Goal: Task Accomplishment & Management: Manage account settings

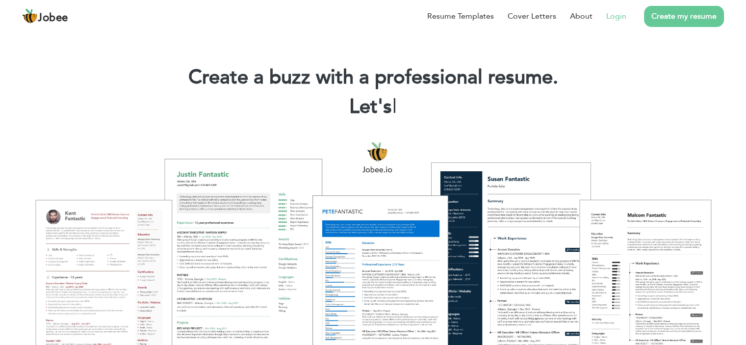
click at [620, 15] on link "Login" at bounding box center [616, 16] width 20 height 12
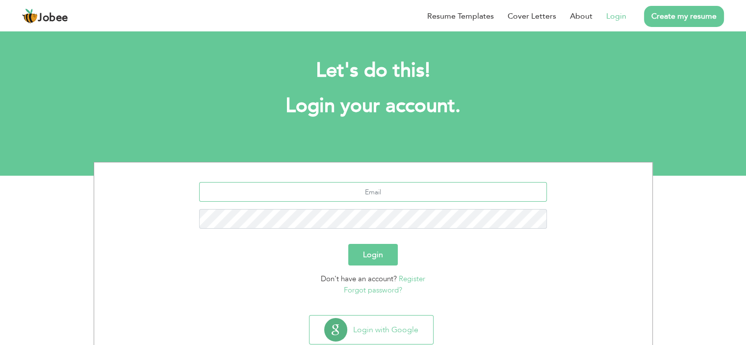
click at [356, 200] on input "text" at bounding box center [373, 192] width 348 height 20
type input "mughaltanzeel@gmail.com"
click at [384, 255] on button "Login" at bounding box center [373, 255] width 50 height 22
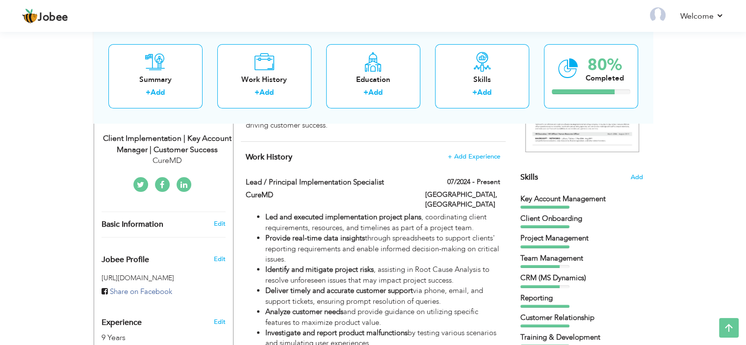
scroll to position [206, 0]
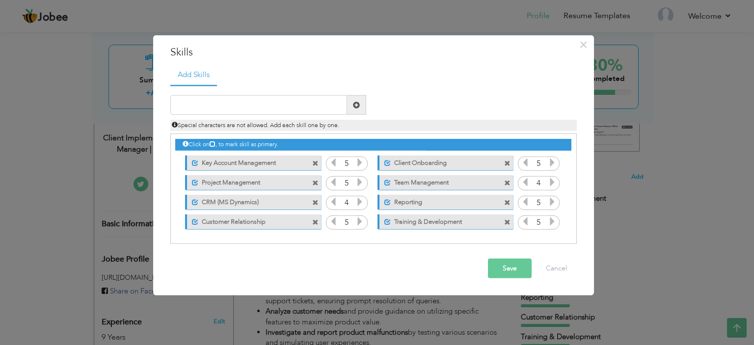
click at [316, 163] on span at bounding box center [315, 163] width 6 height 6
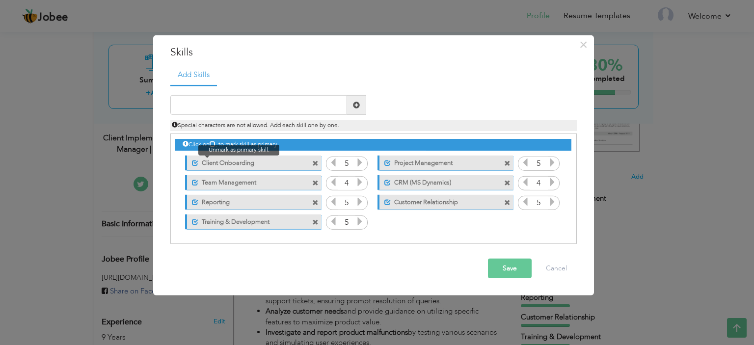
drag, startPoint x: 220, startPoint y: 161, endPoint x: 193, endPoint y: 162, distance: 26.5
click at [193, 162] on div "Unmark as primary skill. Client Onboarding" at bounding box center [252, 162] width 135 height 15
click at [193, 162] on span at bounding box center [195, 162] width 6 height 6
click at [193, 162] on span at bounding box center [193, 162] width 6 height 6
click at [226, 109] on input "text" at bounding box center [258, 105] width 177 height 20
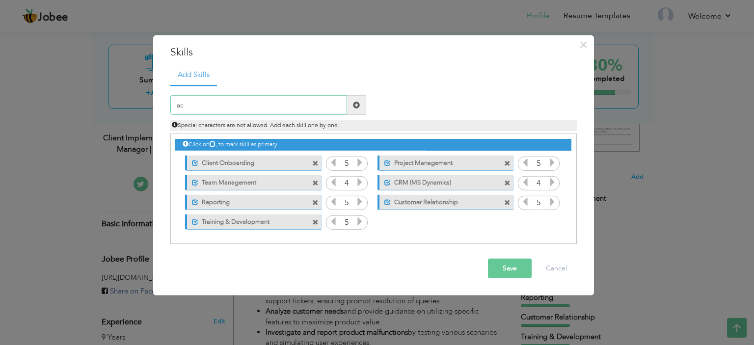
type input "a"
type input "Account Management"
click at [360, 105] on span at bounding box center [356, 105] width 19 height 20
click at [551, 221] on icon at bounding box center [552, 221] width 9 height 9
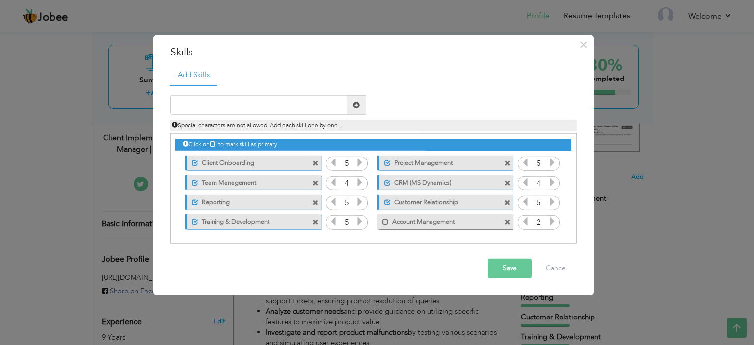
click at [551, 221] on icon at bounding box center [552, 221] width 9 height 9
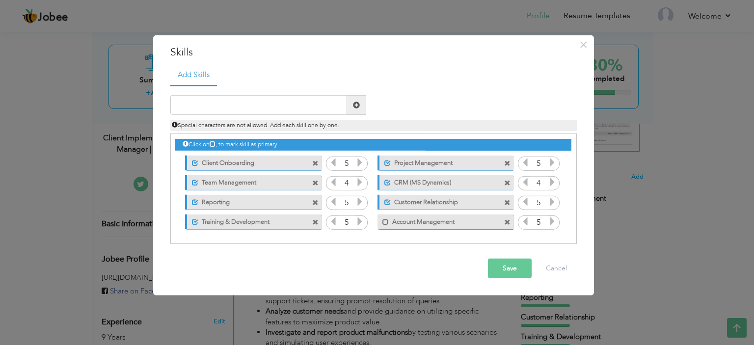
click at [314, 181] on span at bounding box center [315, 183] width 6 height 6
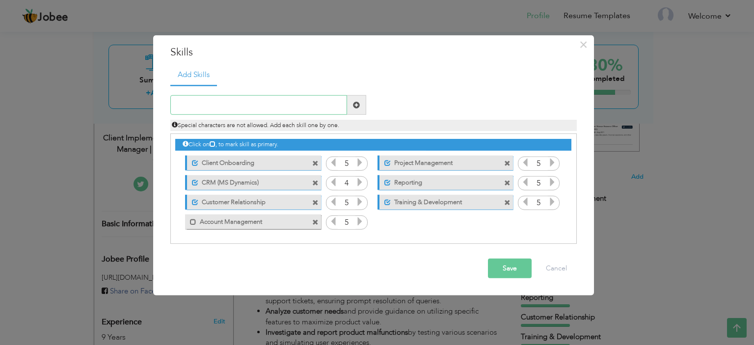
click at [262, 101] on input "text" at bounding box center [258, 105] width 177 height 20
type input "m"
click at [262, 101] on input "MS T" at bounding box center [258, 105] width 177 height 20
type input "MS Teams"
click at [359, 104] on span at bounding box center [356, 105] width 7 height 7
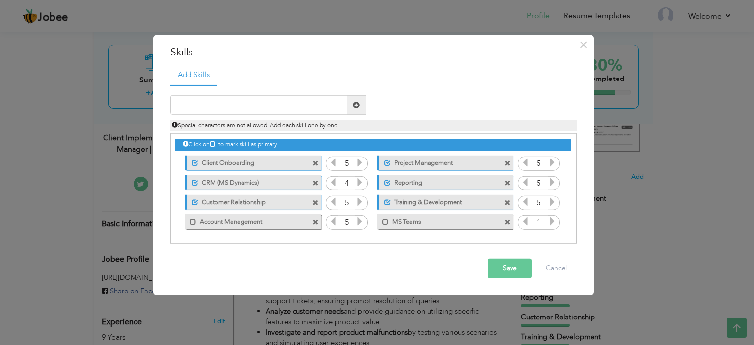
click at [551, 221] on icon at bounding box center [552, 221] width 9 height 9
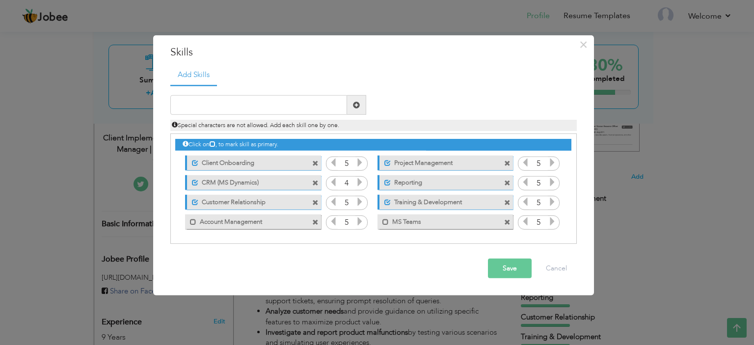
click at [508, 222] on span at bounding box center [507, 222] width 6 height 6
click at [284, 160] on label "Client Onboarding" at bounding box center [247, 161] width 98 height 12
click at [284, 160] on label "Client Onboarding" at bounding box center [245, 161] width 99 height 12
click at [284, 160] on label "Client Onboarding" at bounding box center [247, 161] width 98 height 12
click at [251, 159] on label "Client Onboarding" at bounding box center [245, 161] width 99 height 12
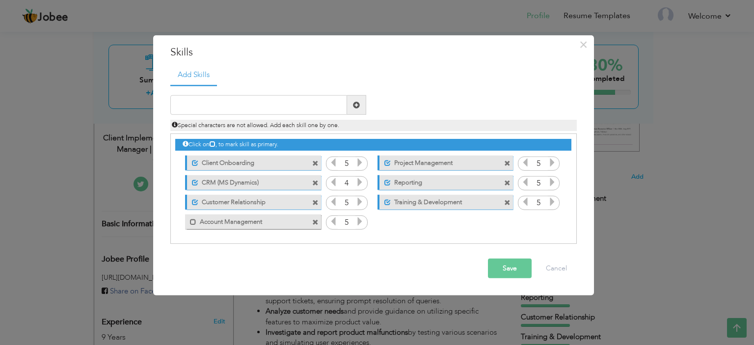
click at [315, 162] on span at bounding box center [315, 163] width 6 height 6
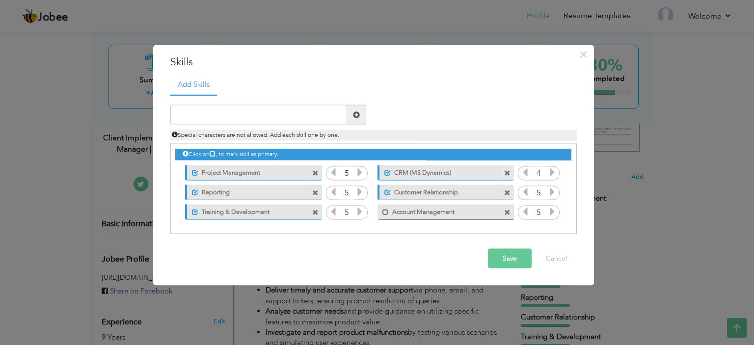
click at [314, 173] on span at bounding box center [315, 173] width 6 height 6
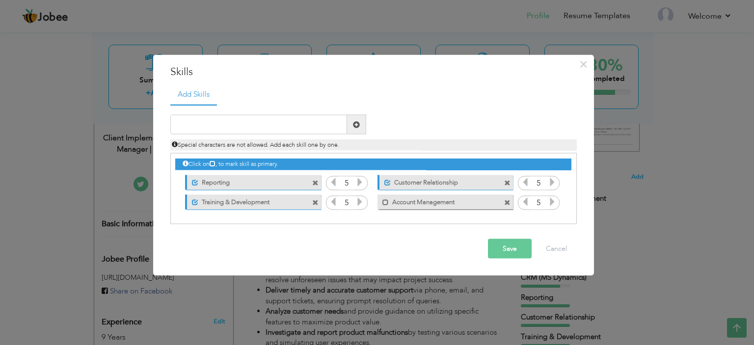
click at [315, 181] on span at bounding box center [315, 183] width 6 height 6
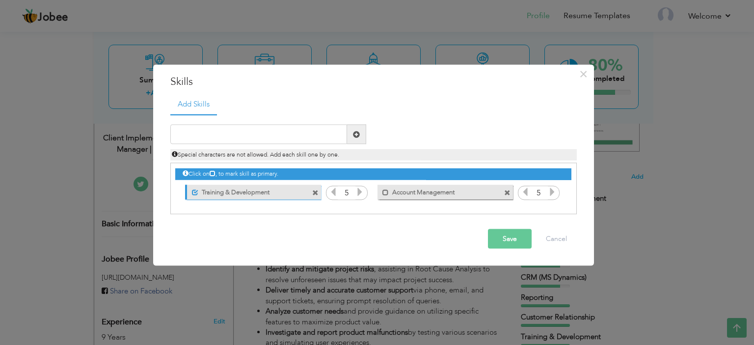
click at [315, 192] on span at bounding box center [315, 192] width 6 height 6
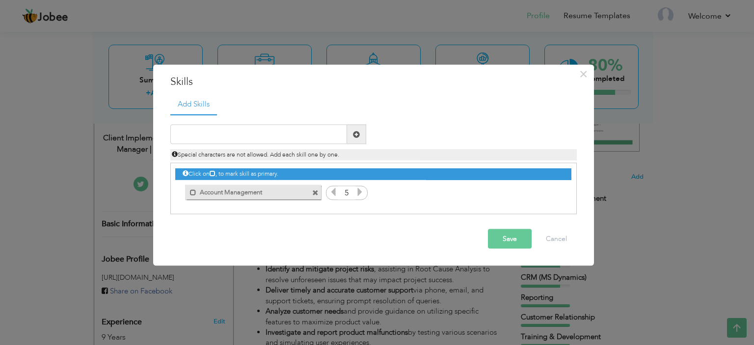
click at [315, 192] on span at bounding box center [315, 192] width 6 height 6
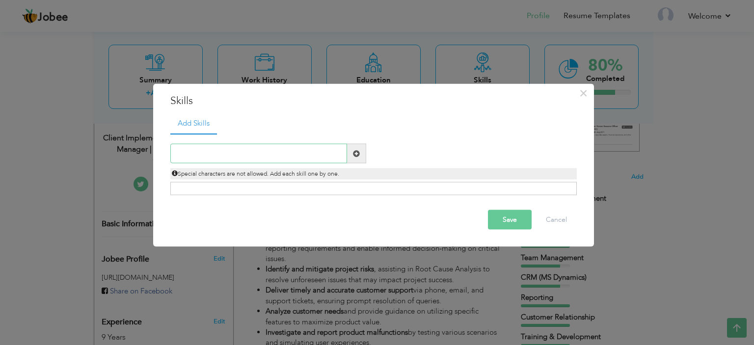
click at [295, 151] on input "text" at bounding box center [258, 154] width 177 height 20
paste input "Customer Success"
type input "Customer Success"
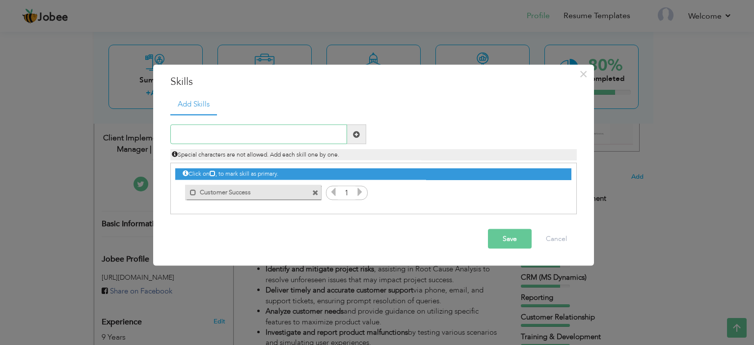
paste input "Client Onboarding"
type input "Client Onboarding"
click at [295, 151] on span "Special characters are not allowed. Add each skill one by one." at bounding box center [255, 155] width 167 height 8
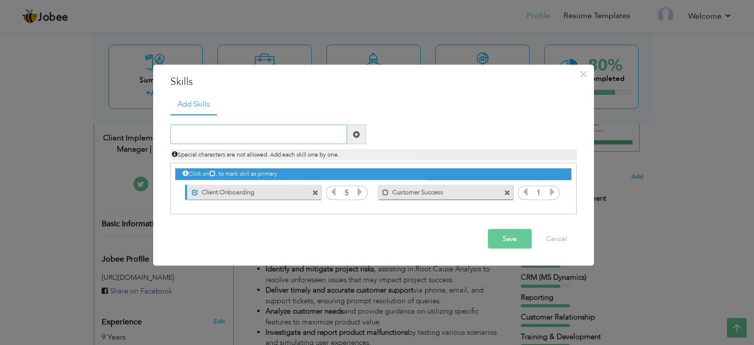
click at [249, 133] on input "text" at bounding box center [258, 135] width 177 height 20
paste input "Account Management"
type input "Account Management"
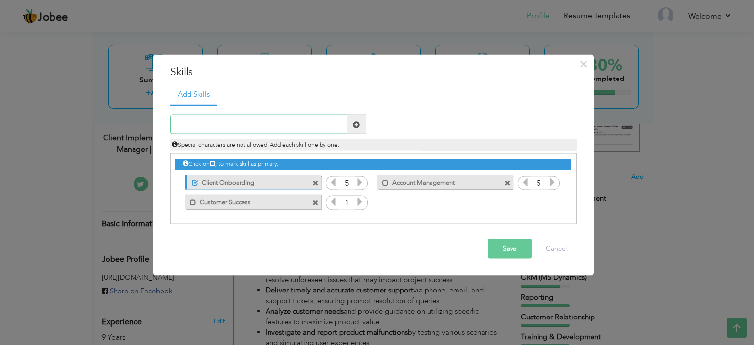
paste input "Project Management"
type input "Project Management"
paste input "CRM (MS Dynamics)"
type input "CRM (MS Dynamics)"
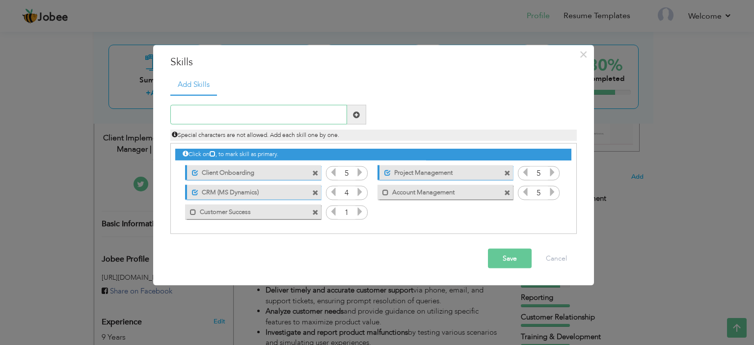
paste input "MS Teams"
type input "MS Teams"
paste input "TeamWork (PM Tool)"
type input "TeamWork (PM Tool)"
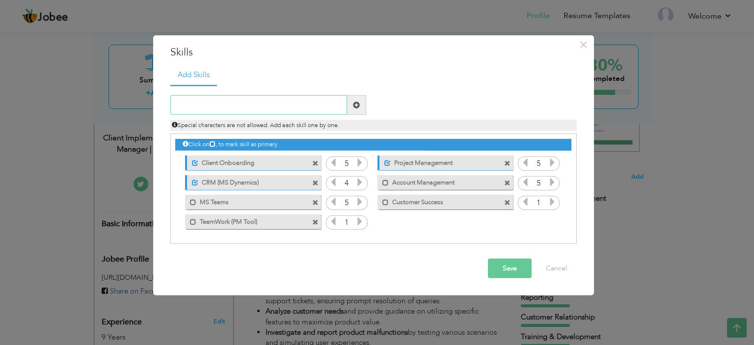
paste input "Jira"
type input "Jira"
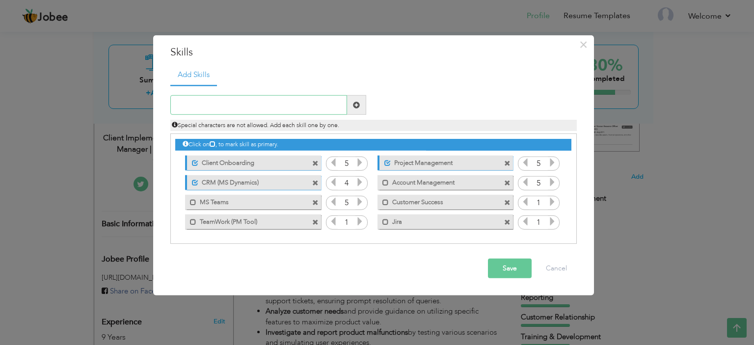
paste input "[PERSON_NAME]"
type input "[PERSON_NAME]"
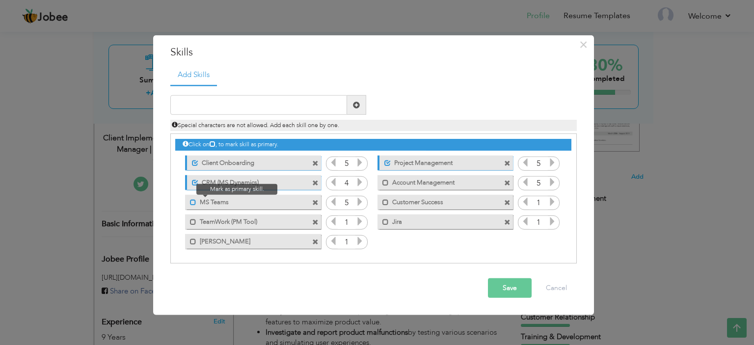
click at [192, 202] on span at bounding box center [193, 202] width 6 height 6
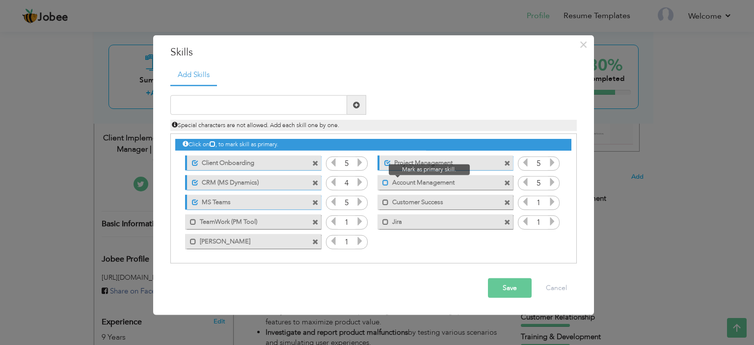
click at [385, 182] on span at bounding box center [385, 182] width 6 height 6
click at [316, 162] on span at bounding box center [315, 163] width 6 height 6
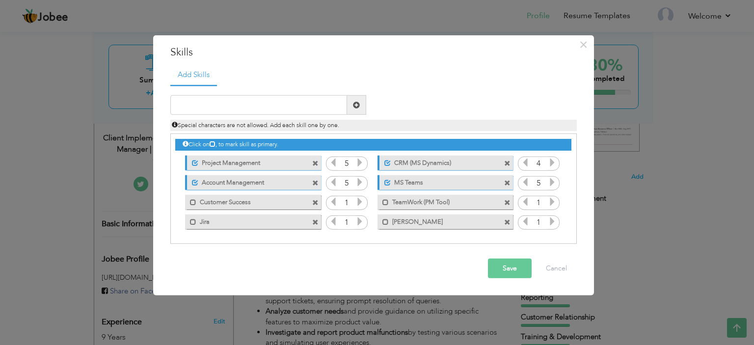
click at [316, 162] on span at bounding box center [315, 163] width 6 height 6
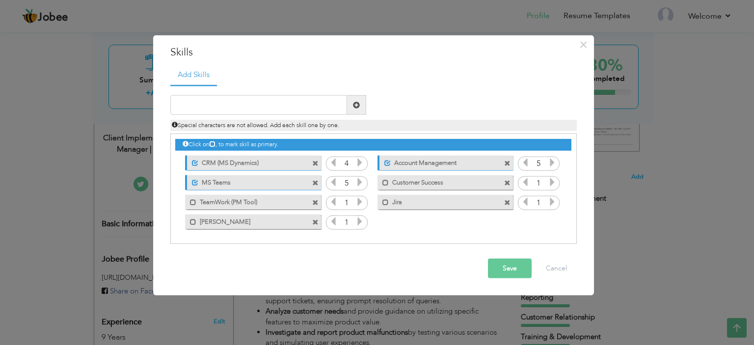
click at [316, 162] on span at bounding box center [315, 163] width 6 height 6
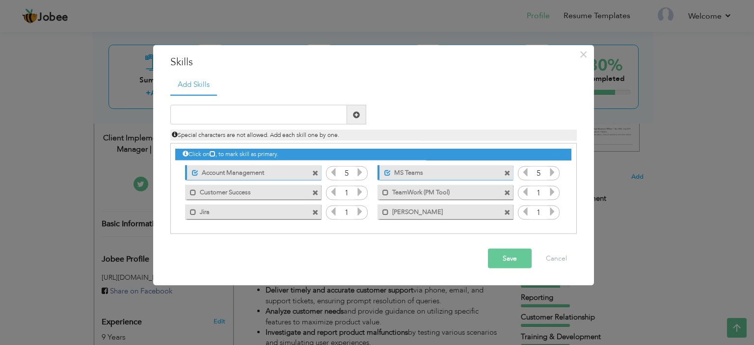
click at [316, 162] on div "Unmark as primary skill. Account Management" at bounding box center [250, 172] width 150 height 20
click at [315, 173] on span at bounding box center [315, 173] width 6 height 6
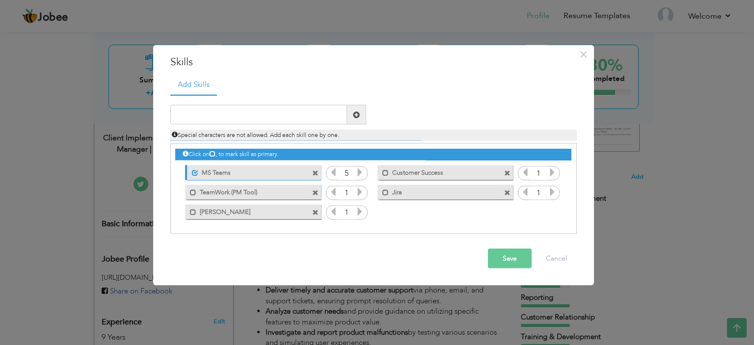
click at [315, 173] on span at bounding box center [315, 173] width 6 height 6
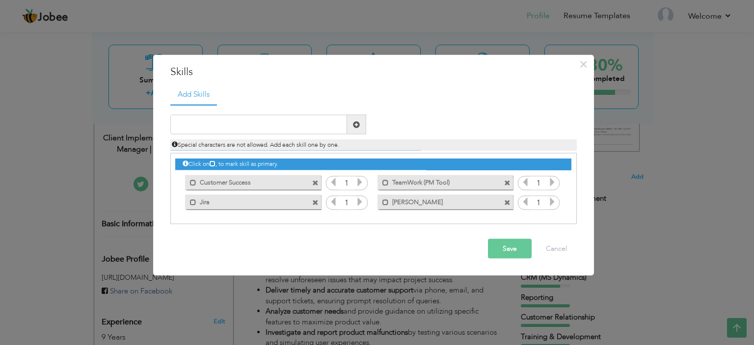
click at [315, 173] on div "Mark as primary skill. Customer Success" at bounding box center [250, 182] width 150 height 20
click at [315, 184] on span at bounding box center [315, 183] width 6 height 6
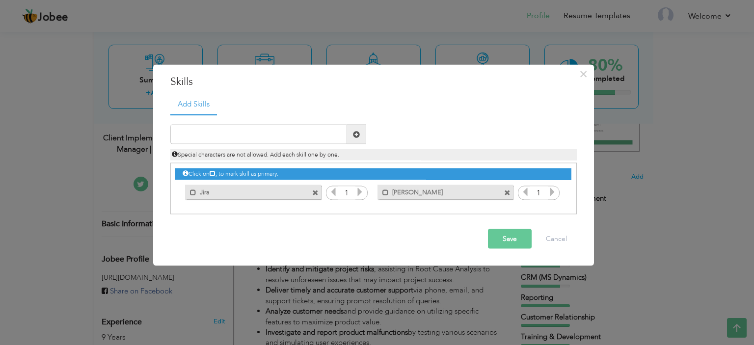
click at [316, 192] on span at bounding box center [315, 192] width 6 height 6
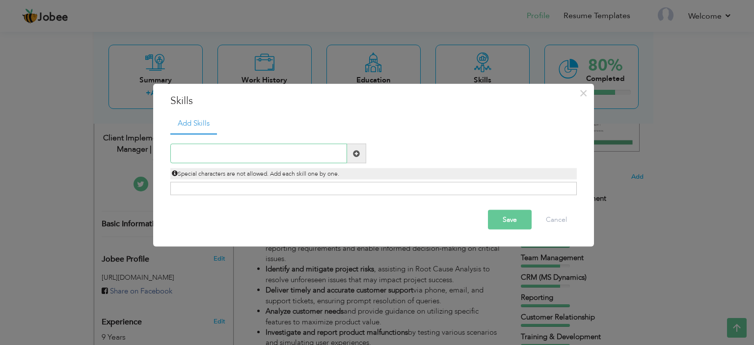
click at [223, 153] on input "text" at bounding box center [258, 154] width 177 height 20
paste input "[PERSON_NAME]"
type input "[PERSON_NAME]"
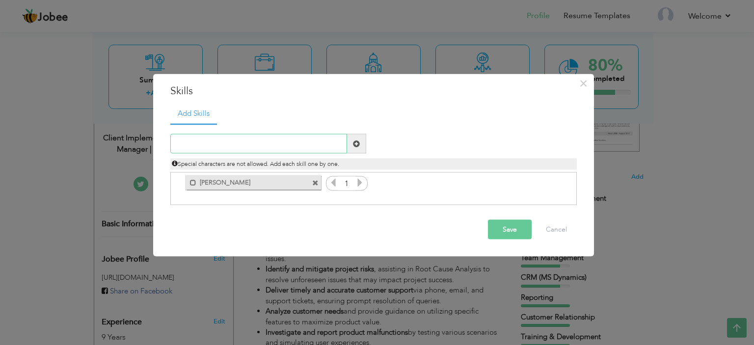
paste input "Jira"
type input "Jira"
paste input "TeamWork (PM Tool)"
type input "TeamWork (PM Tool)"
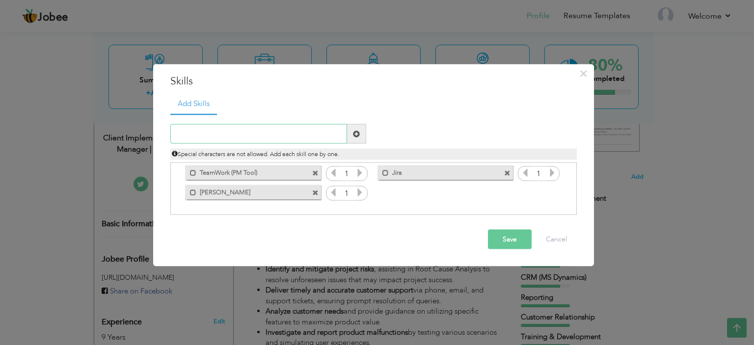
paste input "MS Teams"
type input "MS Teams"
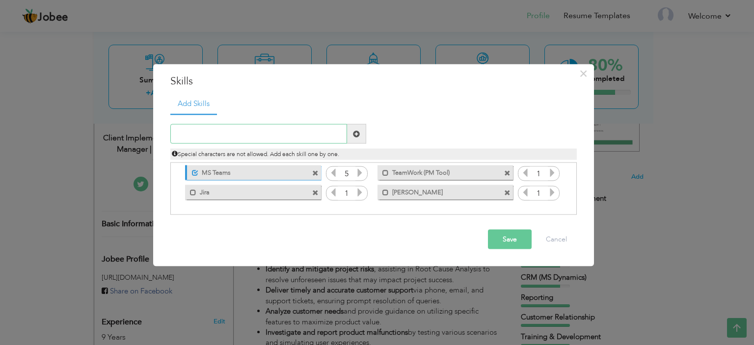
paste input "Reporting"
type input "Reporting"
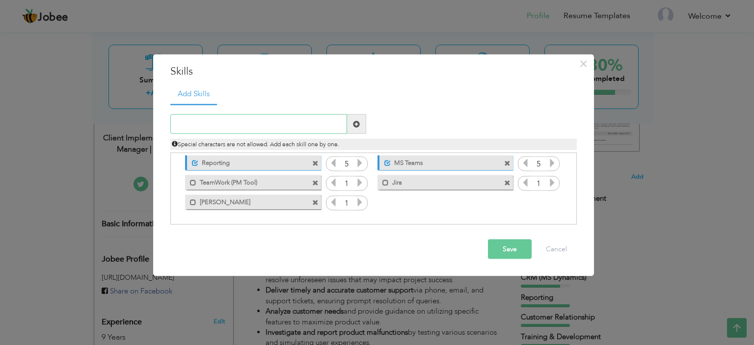
paste input "CRM (MS Dynamics)"
type input "CRM (MS Dynamics)"
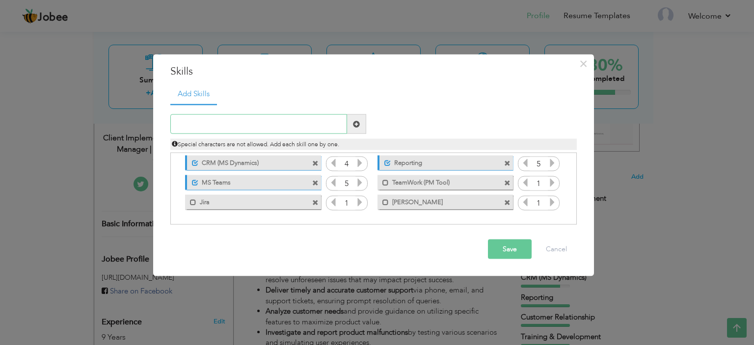
paste input "Project Management"
type input "Project Management"
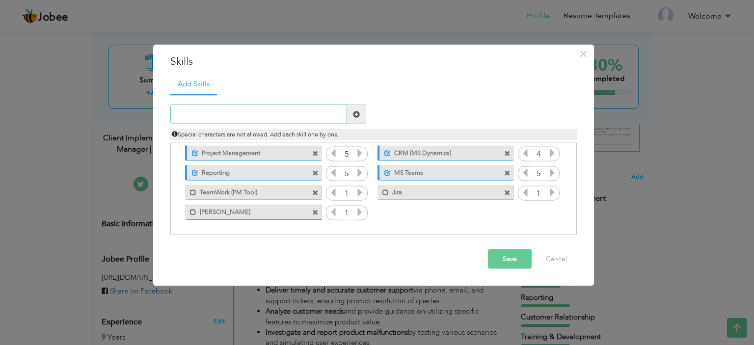
paste input "Account Management"
type input "Account Management"
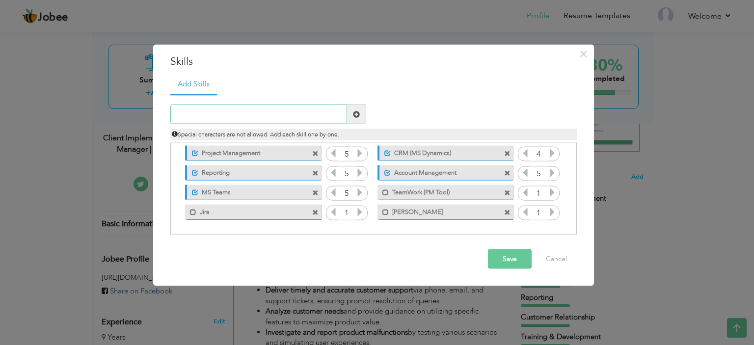
paste input "Client Onboarding"
type input "Client Onboarding"
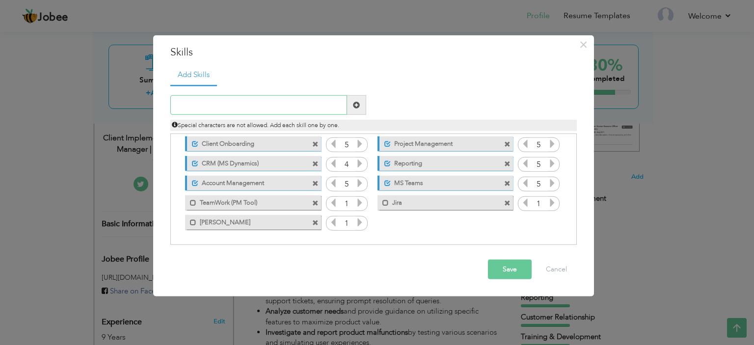
paste input "Customer Success"
type input "Customer Success"
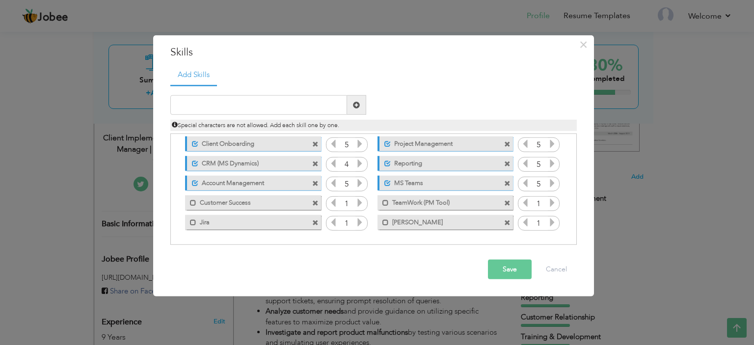
click at [196, 202] on label "Customer Success" at bounding box center [245, 201] width 99 height 12
click at [385, 204] on span at bounding box center [385, 203] width 6 height 6
click at [385, 223] on span at bounding box center [385, 222] width 6 height 6
click at [190, 223] on span at bounding box center [193, 222] width 6 height 6
click at [359, 161] on icon at bounding box center [359, 163] width 9 height 9
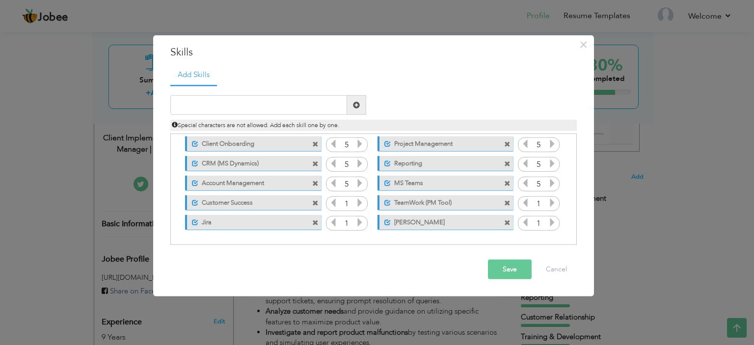
click at [330, 162] on icon at bounding box center [333, 163] width 9 height 9
click at [330, 164] on icon at bounding box center [333, 163] width 9 height 9
click at [361, 204] on icon at bounding box center [359, 202] width 9 height 9
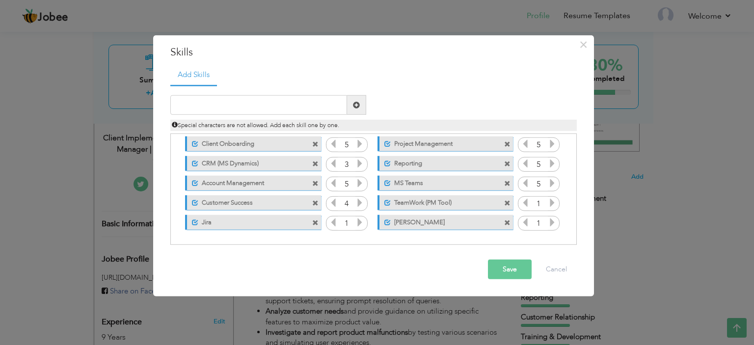
click at [361, 204] on icon at bounding box center [359, 202] width 9 height 9
click at [359, 220] on icon at bounding box center [359, 222] width 9 height 9
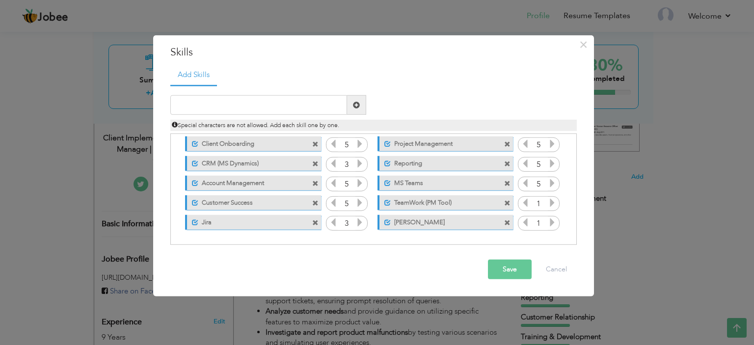
click at [359, 220] on icon at bounding box center [359, 222] width 9 height 9
click at [551, 201] on icon at bounding box center [552, 202] width 9 height 9
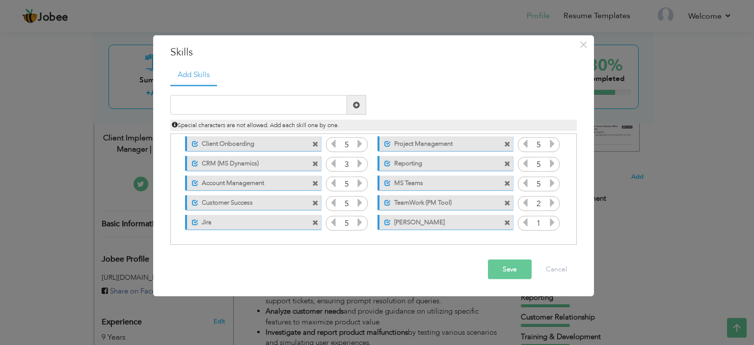
click at [551, 201] on icon at bounding box center [552, 202] width 9 height 9
click at [551, 225] on icon at bounding box center [552, 222] width 9 height 9
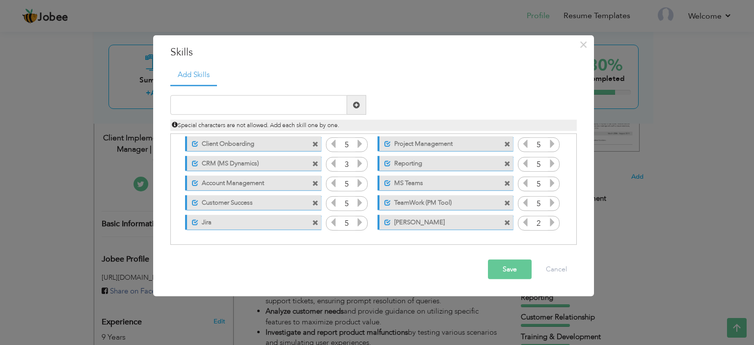
click at [551, 225] on icon at bounding box center [552, 222] width 9 height 9
click at [498, 270] on button "Save" at bounding box center [510, 270] width 44 height 20
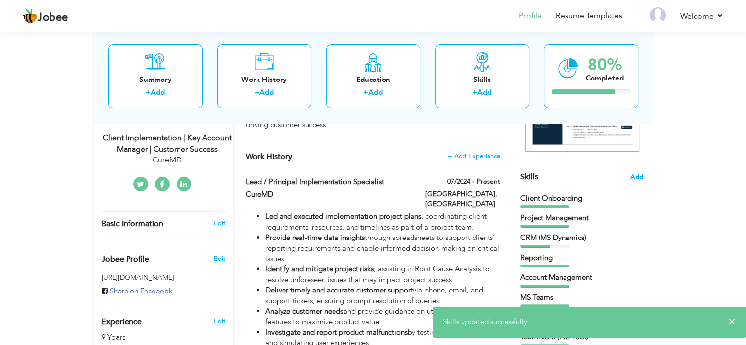
click at [640, 172] on span "Add" at bounding box center [636, 176] width 13 height 9
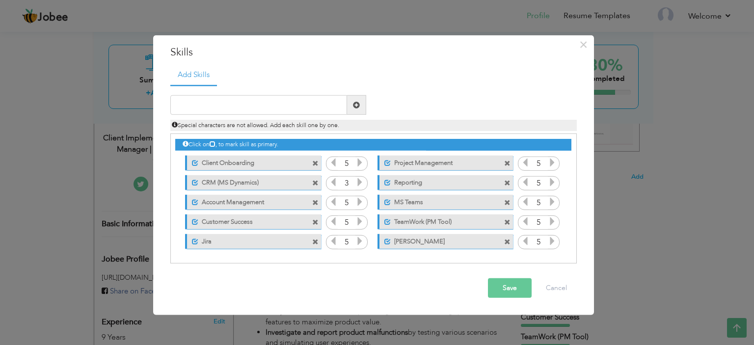
drag, startPoint x: 224, startPoint y: 219, endPoint x: 215, endPoint y: 158, distance: 61.5
click at [215, 158] on div "Click on , to mark skill as primary. Unmark as primary skill. Client Onboarding…" at bounding box center [372, 192] width 395 height 117
click at [316, 223] on span at bounding box center [315, 222] width 6 height 6
click at [262, 101] on input "text" at bounding box center [258, 105] width 177 height 20
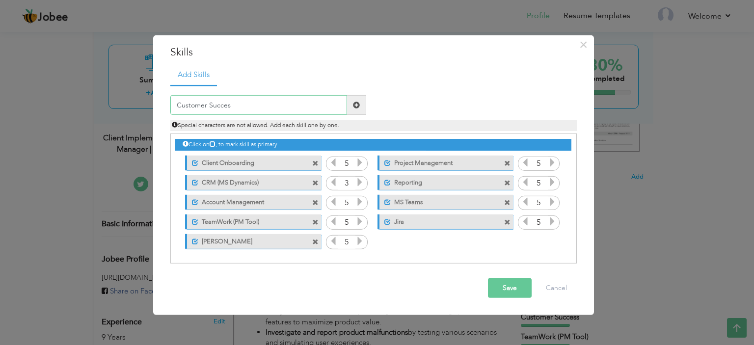
type input "Customer Success"
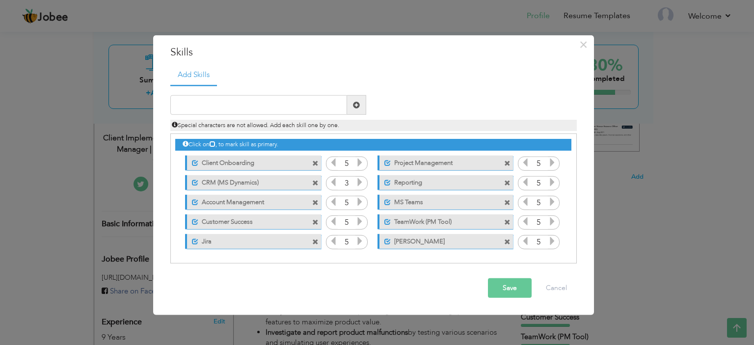
click at [507, 286] on button "Save" at bounding box center [510, 288] width 44 height 20
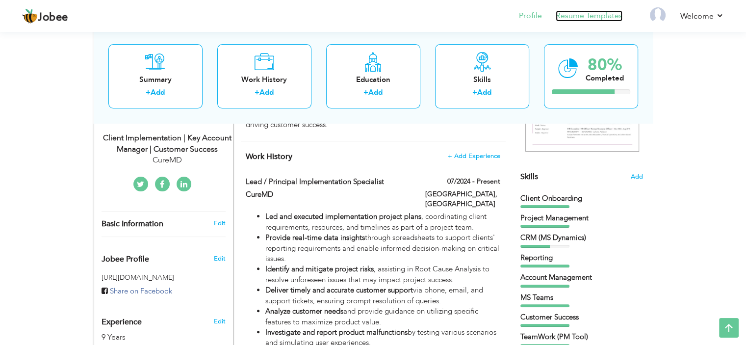
click at [586, 17] on link "Resume Templates" at bounding box center [589, 15] width 67 height 11
click at [638, 174] on span "Add" at bounding box center [636, 176] width 13 height 9
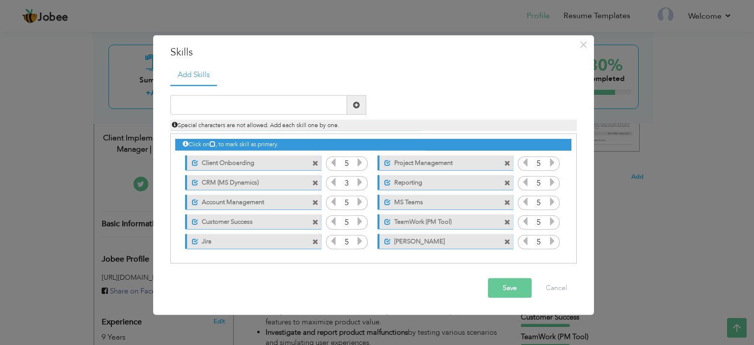
click at [317, 162] on span at bounding box center [315, 163] width 6 height 6
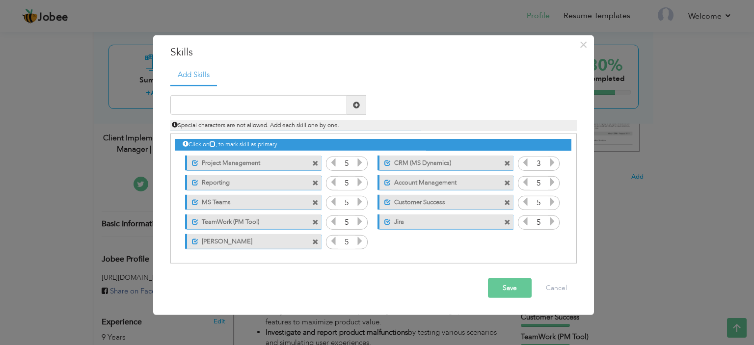
click at [317, 162] on span at bounding box center [315, 163] width 6 height 6
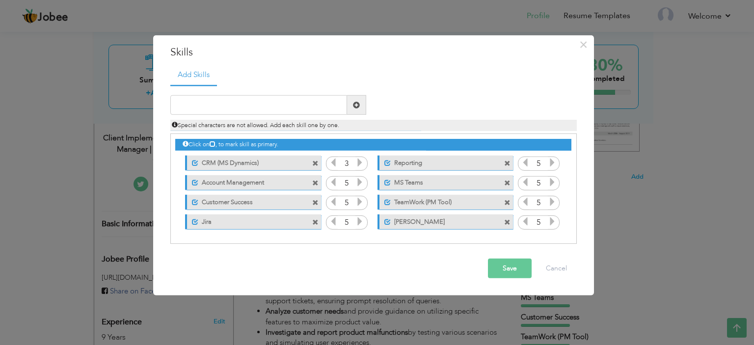
click at [317, 162] on span at bounding box center [315, 163] width 6 height 6
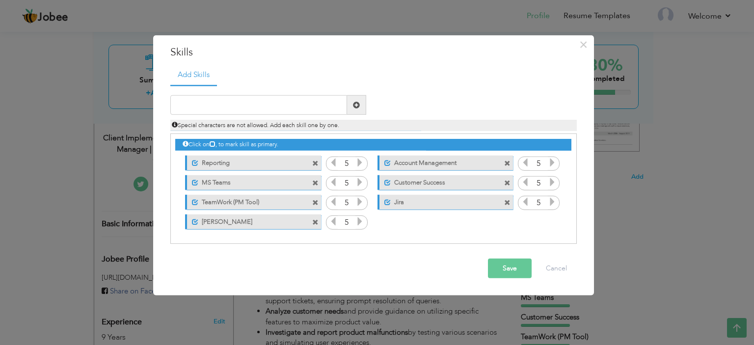
click at [317, 162] on span at bounding box center [315, 163] width 6 height 6
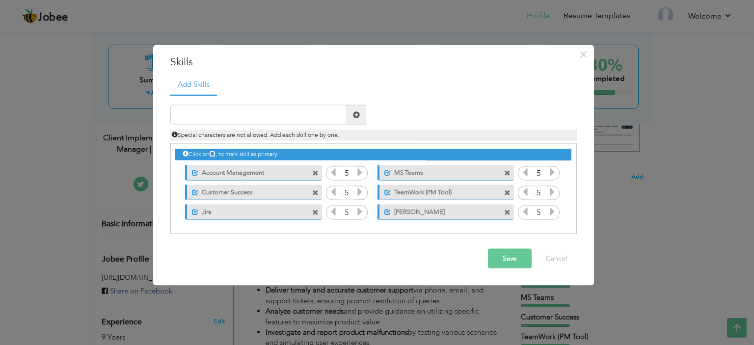
click at [317, 162] on div "Unmark as primary skill. Account Management" at bounding box center [250, 172] width 150 height 20
click at [314, 174] on span at bounding box center [315, 173] width 6 height 6
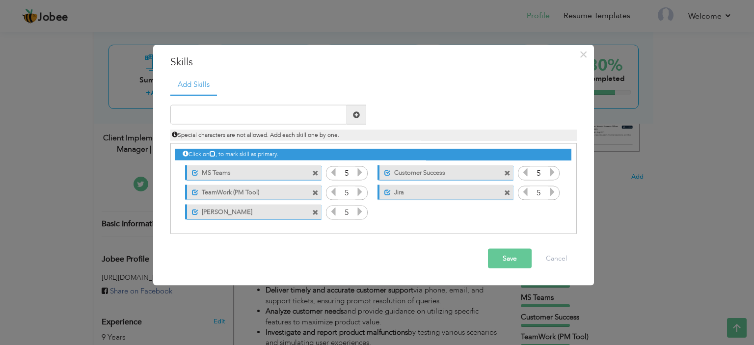
click at [314, 174] on span at bounding box center [315, 173] width 6 height 6
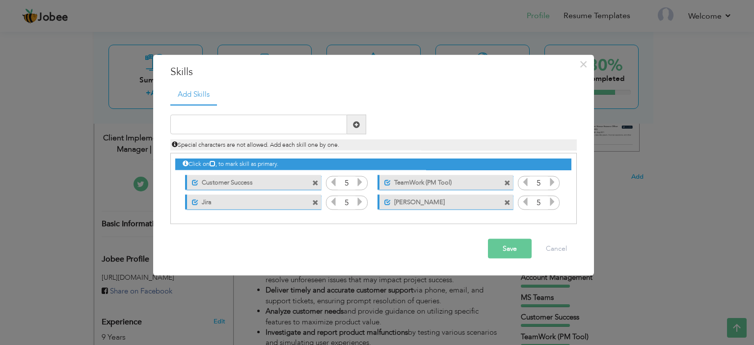
click at [314, 174] on div "Unmark as primary skill. Customer Success" at bounding box center [250, 182] width 150 height 20
click at [315, 182] on span at bounding box center [315, 183] width 6 height 6
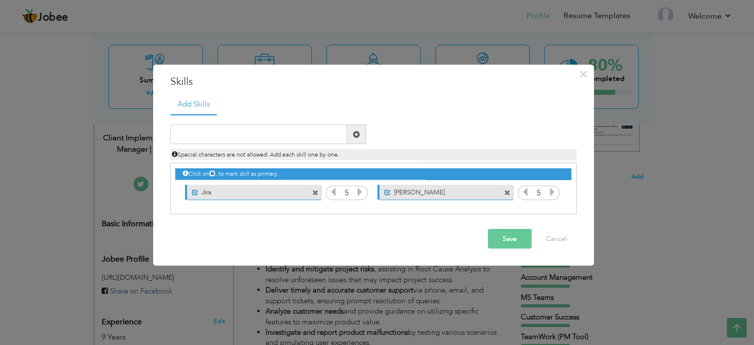
click at [316, 193] on span at bounding box center [315, 192] width 6 height 6
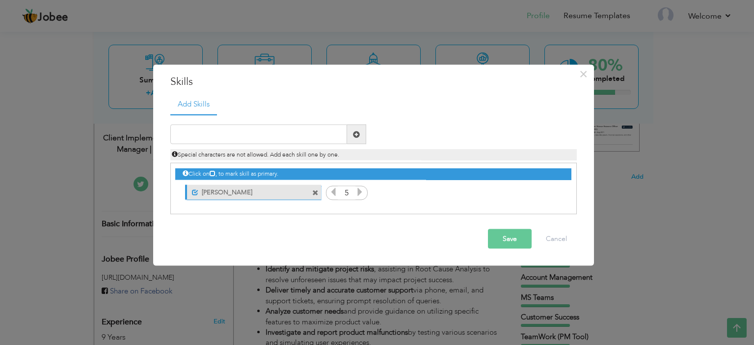
click at [316, 193] on span at bounding box center [315, 192] width 6 height 6
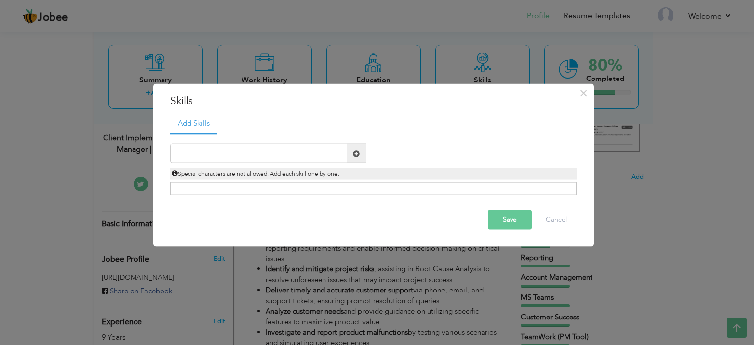
click at [316, 193] on div "Click on , to mark skill as primary." at bounding box center [373, 188] width 406 height 13
click at [251, 149] on input "text" at bounding box center [258, 154] width 177 height 20
paste input "[PERSON_NAME]"
type input "[PERSON_NAME]"
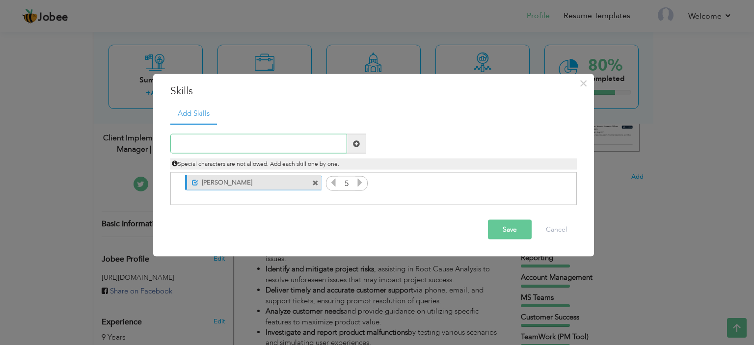
paste input "Jira"
type input "Jira"
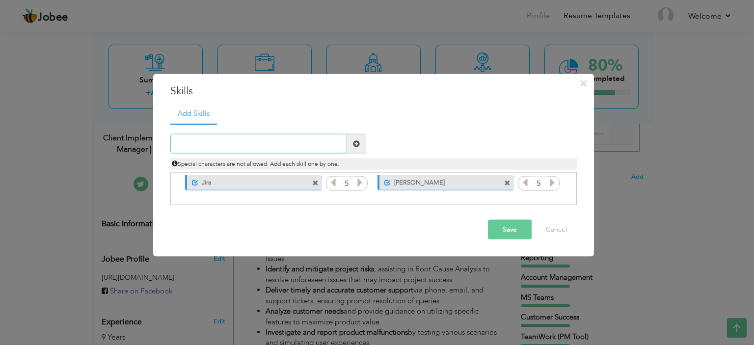
paste input "TeamWork (PM Tool)"
type input "TeamWork (PM Tool)"
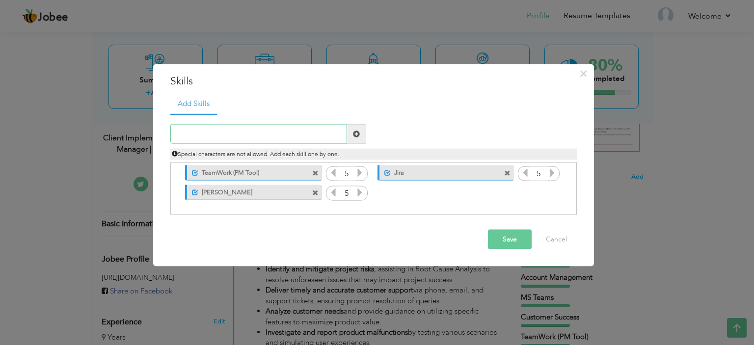
paste input "MS Teams"
type input "MS Teams"
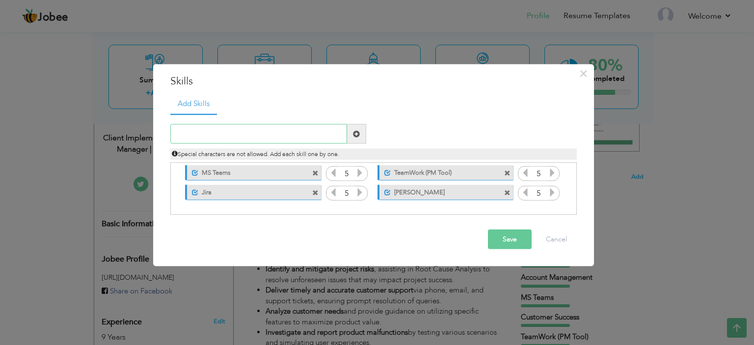
paste input "Reporting"
type input "Reporting"
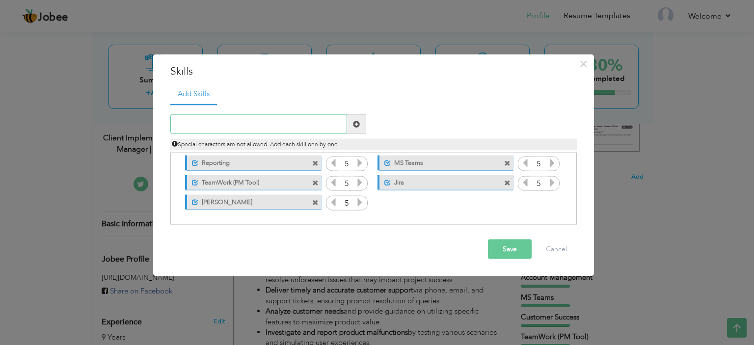
paste input "CRM (MS Dynamics)"
type input "CRM (MS Dynamics)"
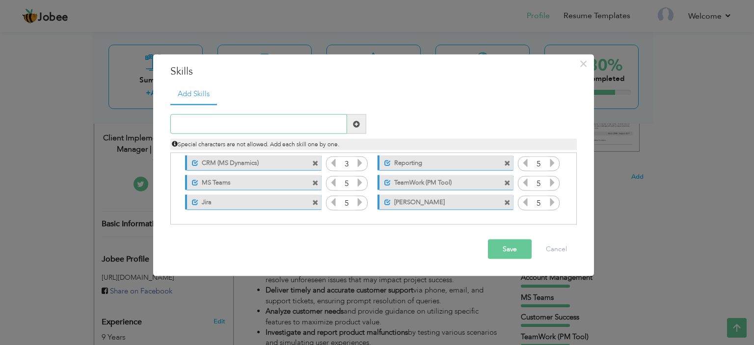
paste input "Project Management"
type input "Project Management"
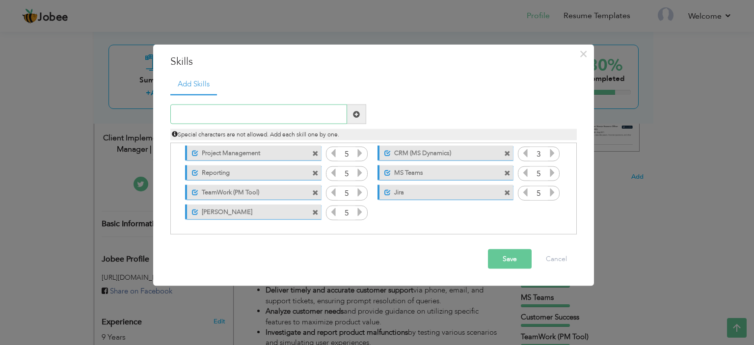
paste input "Account Management"
type input "Account Management"
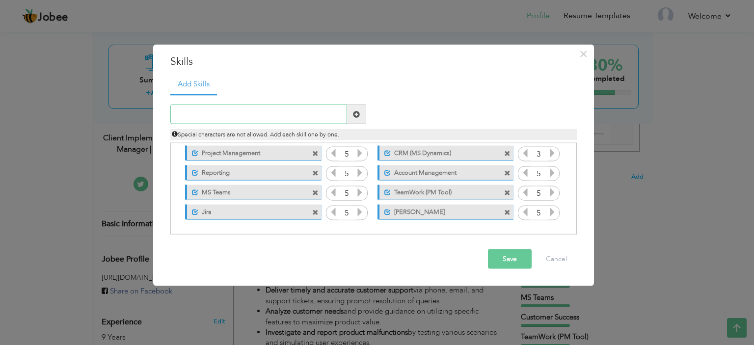
paste input "Client Onboarding"
type input "Client Onboarding"
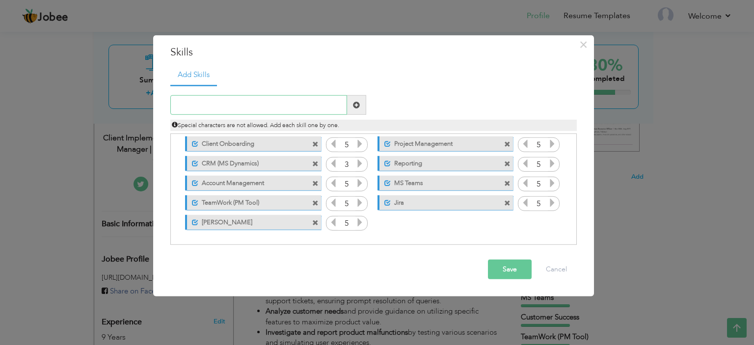
paste input "Customer Success"
type input "Customer Success"
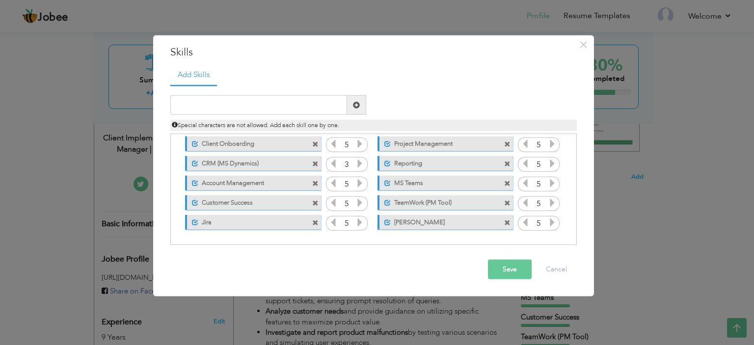
click at [318, 202] on span at bounding box center [315, 203] width 6 height 6
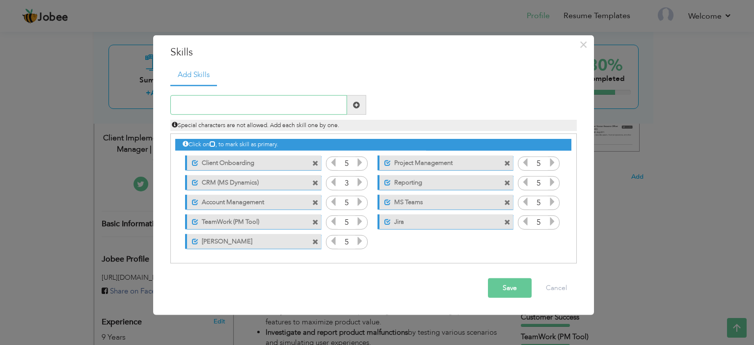
click at [256, 104] on input "text" at bounding box center [258, 105] width 177 height 20
click at [226, 105] on input "Customer Success" at bounding box center [258, 105] width 177 height 20
paste input "s"
type input "Customer Success"
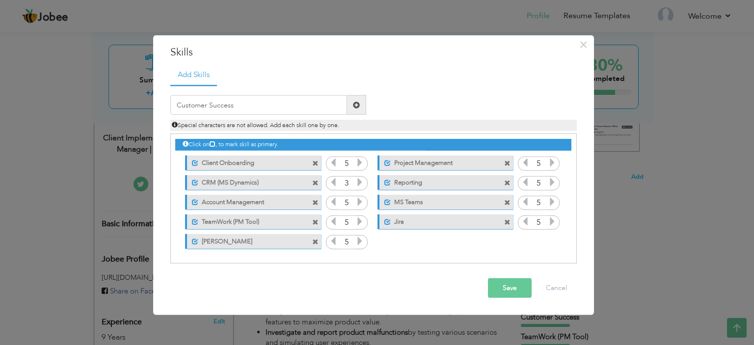
click at [355, 100] on span at bounding box center [356, 105] width 19 height 20
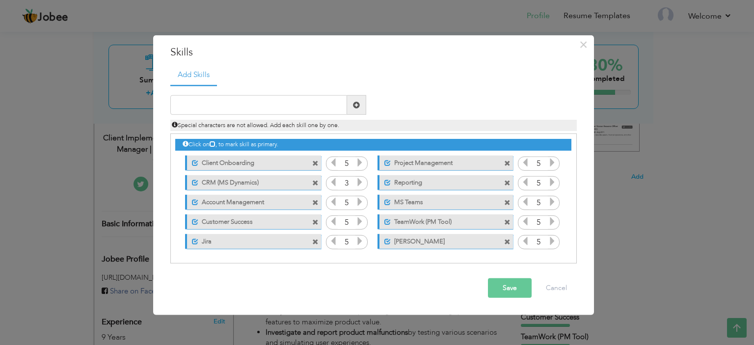
click at [358, 181] on icon at bounding box center [359, 182] width 9 height 9
click at [504, 279] on button "Save" at bounding box center [510, 288] width 44 height 20
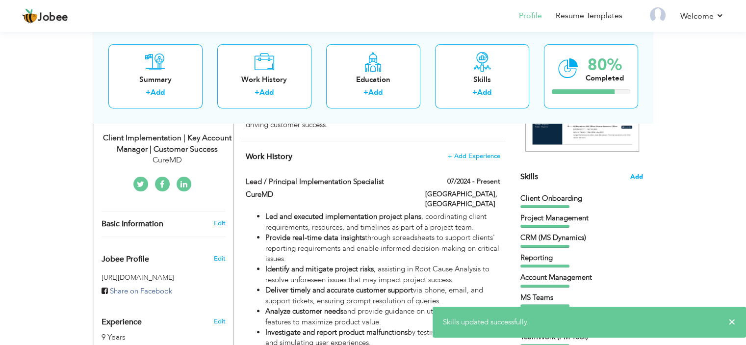
click at [637, 175] on span "Add" at bounding box center [636, 176] width 13 height 9
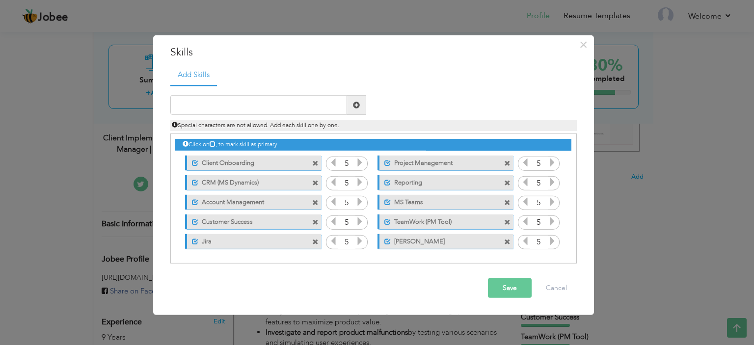
drag, startPoint x: 245, startPoint y: 206, endPoint x: 252, endPoint y: 178, distance: 28.8
click at [254, 175] on div "Click on , to mark skill as primary. Unmark as primary skill. Client Onboarding…" at bounding box center [372, 192] width 395 height 117
click at [387, 181] on span at bounding box center [387, 182] width 6 height 6
click at [384, 182] on span at bounding box center [385, 182] width 6 height 6
click at [316, 221] on span at bounding box center [315, 222] width 6 height 6
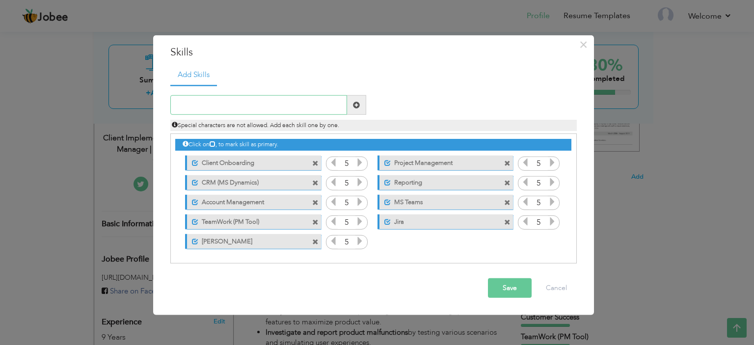
click at [248, 105] on input "text" at bounding box center [258, 105] width 177 height 20
type input "Customer Success"
click at [362, 105] on span at bounding box center [356, 105] width 19 height 20
click at [314, 162] on span at bounding box center [315, 163] width 6 height 6
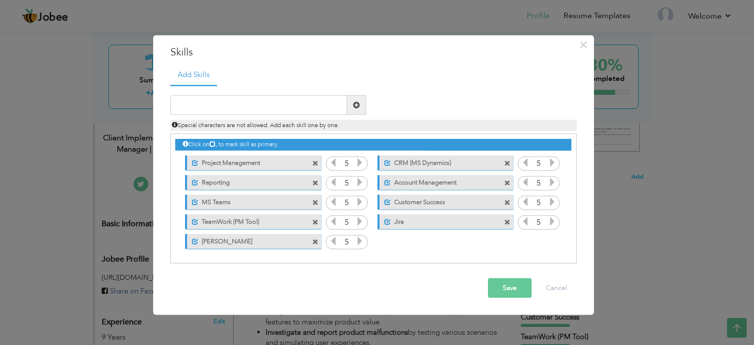
click at [504, 162] on span at bounding box center [507, 163] width 6 height 6
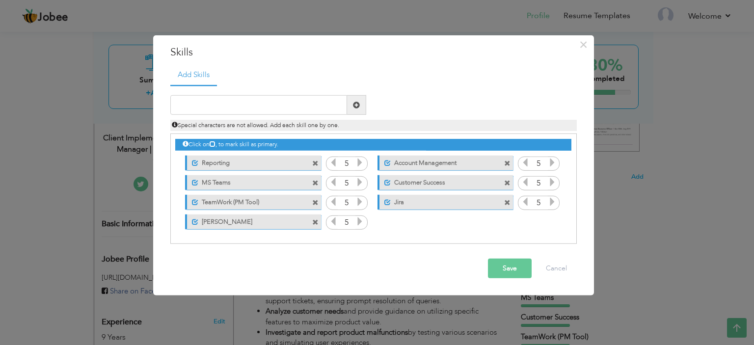
click at [314, 162] on span at bounding box center [315, 163] width 6 height 6
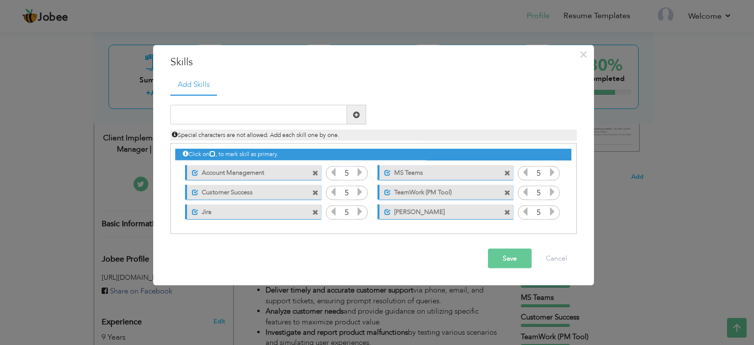
click at [314, 162] on div "Unmark as primary skill. Account Management" at bounding box center [250, 172] width 150 height 20
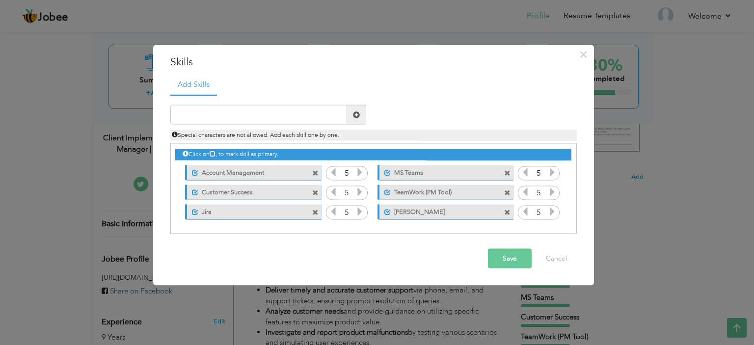
click at [314, 162] on div "Unmark as primary skill. Account Management" at bounding box center [250, 172] width 150 height 20
click at [314, 174] on span at bounding box center [315, 173] width 6 height 6
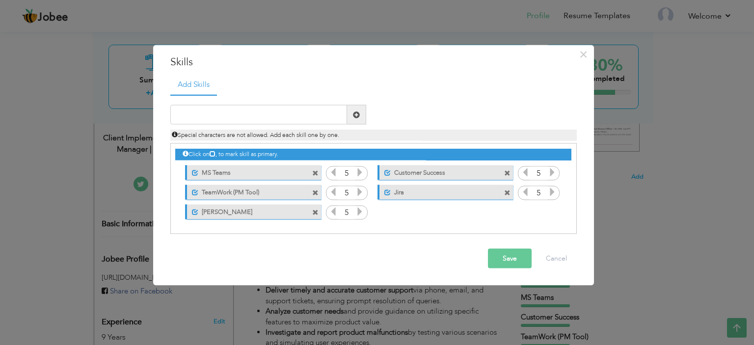
click at [314, 174] on span at bounding box center [315, 173] width 6 height 6
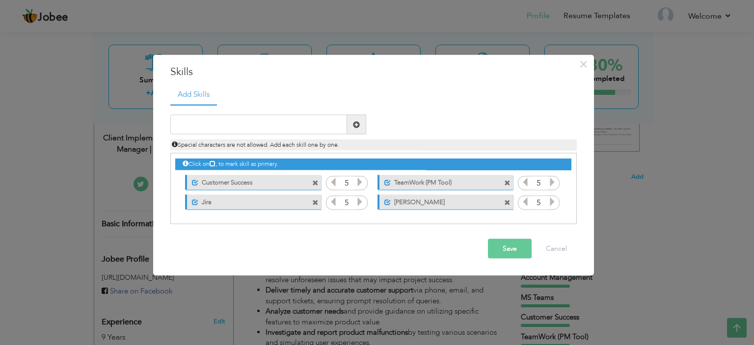
click at [314, 174] on div "Unmark as primary skill. Customer Success" at bounding box center [250, 182] width 150 height 20
click at [317, 184] on span at bounding box center [315, 183] width 6 height 6
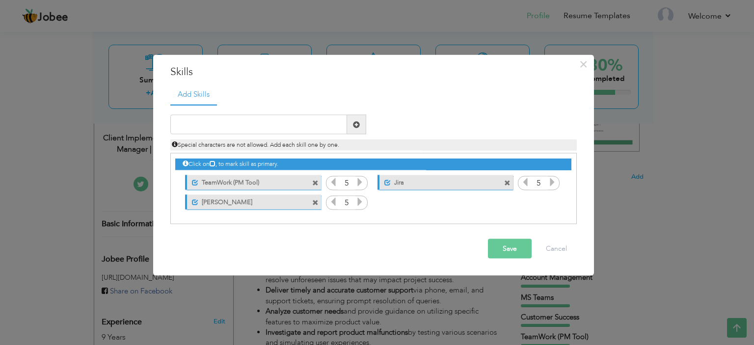
click at [317, 184] on span at bounding box center [315, 183] width 6 height 6
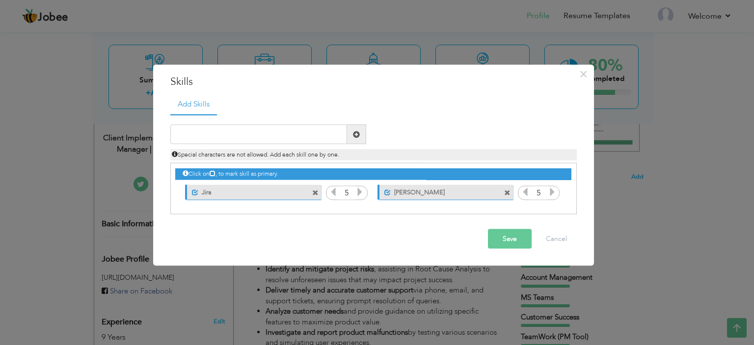
click at [317, 184] on div "Unmark as primary skill. Jira" at bounding box center [250, 192] width 150 height 20
click at [315, 191] on span at bounding box center [315, 192] width 6 height 6
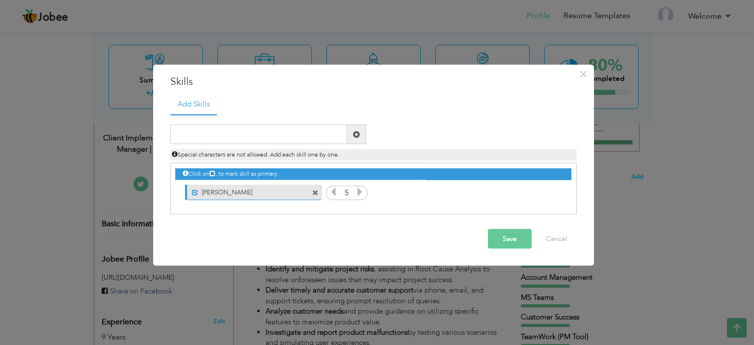
click at [315, 191] on span at bounding box center [315, 192] width 6 height 6
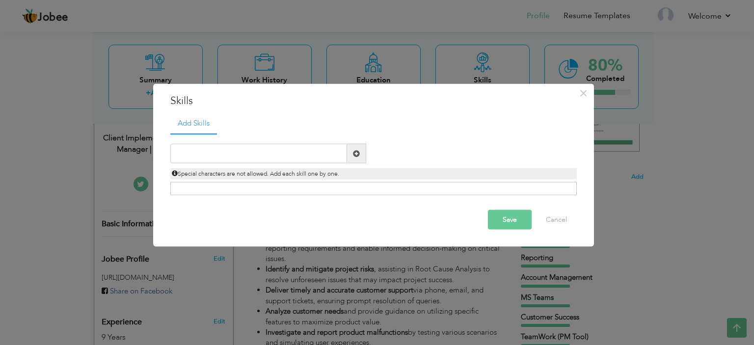
click at [508, 217] on button "Save" at bounding box center [510, 220] width 44 height 20
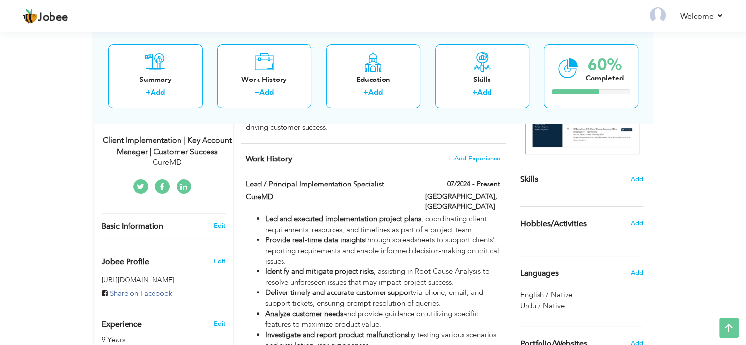
scroll to position [206, 0]
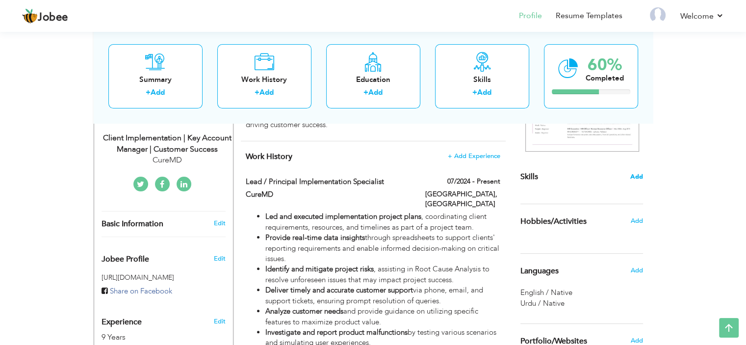
click at [637, 175] on span "Add" at bounding box center [636, 176] width 13 height 9
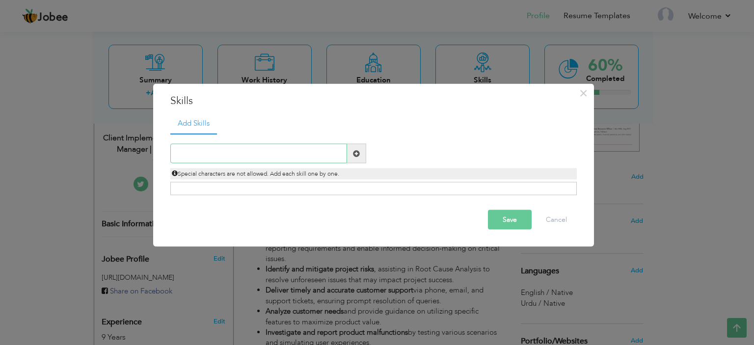
click at [288, 151] on input "text" at bounding box center [258, 154] width 177 height 20
paste input "Customer Success"
type input "Customer Success"
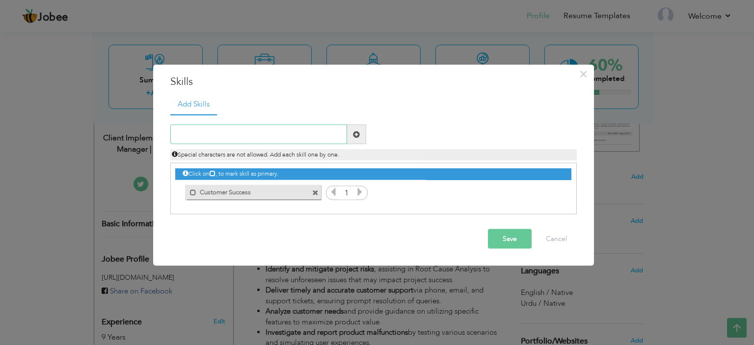
paste input "Client Onboarding"
type input "Client Onboarding"
paste input "Account Management"
type input "Account Management"
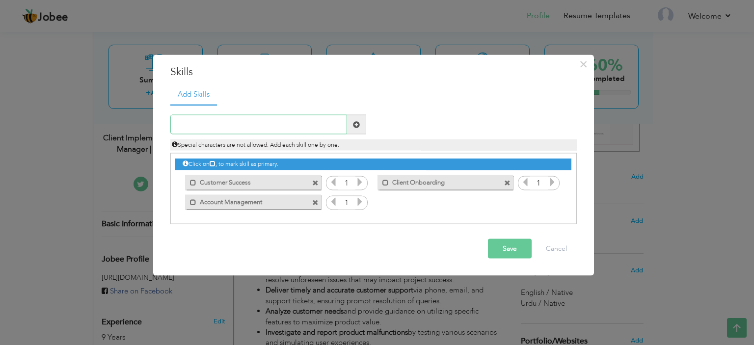
paste input "Project Management"
type input "Project Management"
paste input "CRM (MS Dynamics)"
type input "CRM (MS Dynamics)"
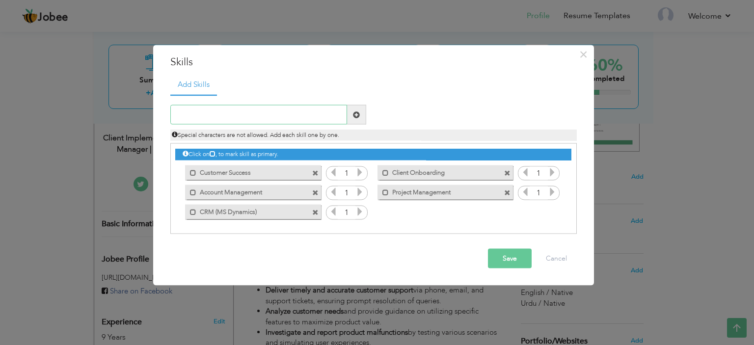
paste input "Reporting"
type input "Reporting"
paste input "MS Teams"
type input "MS Teams"
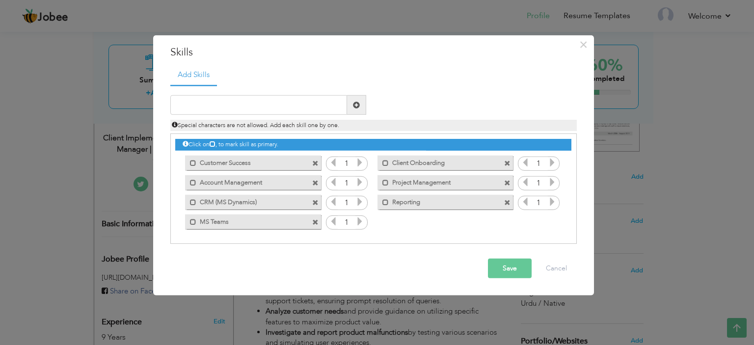
click at [294, 174] on div "Mark as primary skill. Account Management" at bounding box center [250, 182] width 150 height 20
paste input "TeamWork (PM Tool)"
type input "TeamWork (PM Tool)"
click at [233, 103] on input "TeamWork (PM Tool)" at bounding box center [258, 105] width 177 height 20
paste input "Jira"
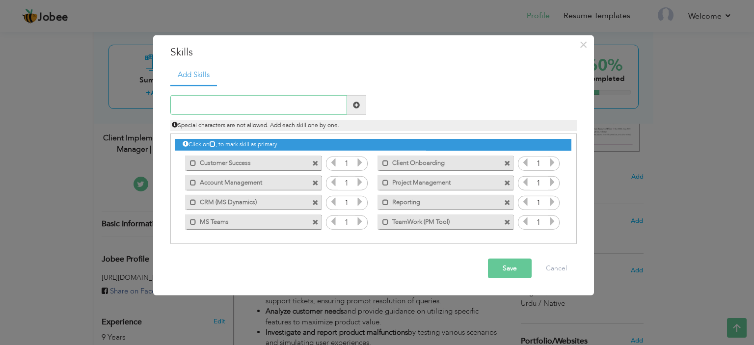
type input "Jira"
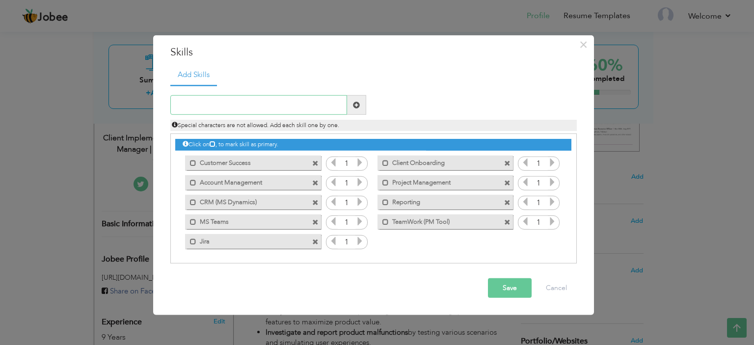
paste input "[PERSON_NAME]"
type input "[PERSON_NAME]"
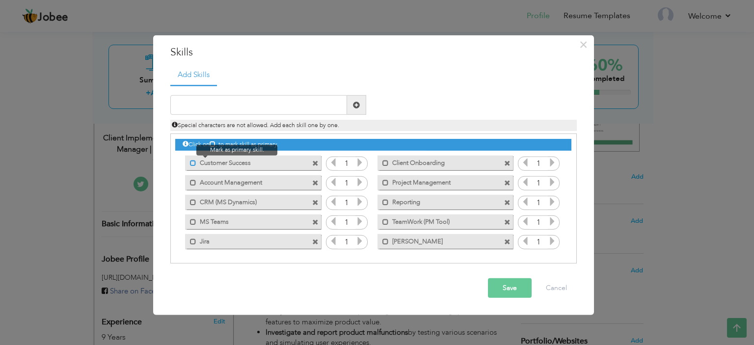
click at [190, 161] on span at bounding box center [193, 162] width 6 height 6
click at [386, 164] on span at bounding box center [385, 162] width 6 height 6
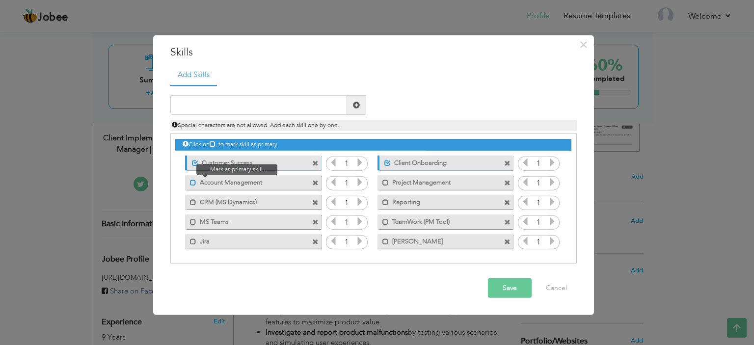
click at [193, 181] on span at bounding box center [193, 182] width 6 height 6
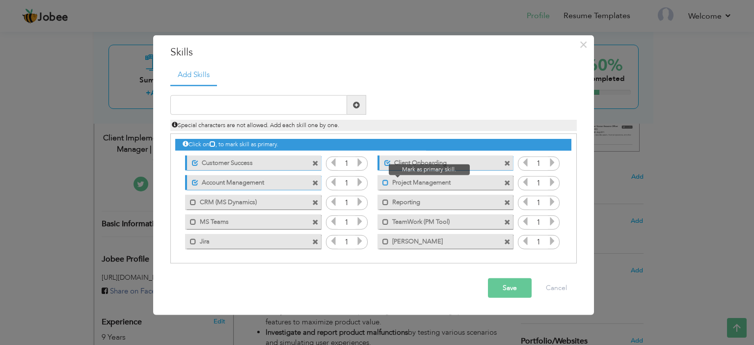
click at [385, 182] on span at bounding box center [385, 182] width 6 height 6
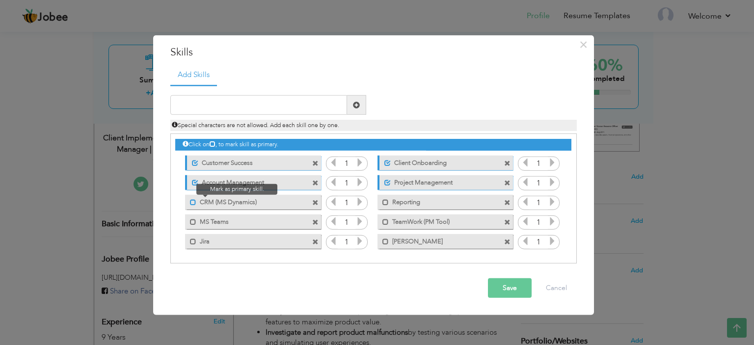
click at [193, 202] on span at bounding box center [193, 202] width 6 height 6
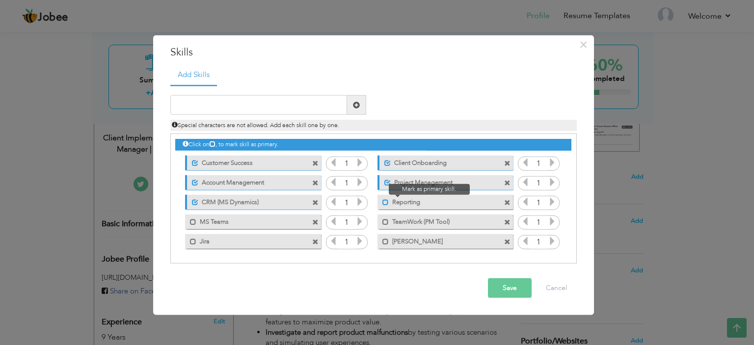
click at [386, 201] on span at bounding box center [385, 202] width 6 height 6
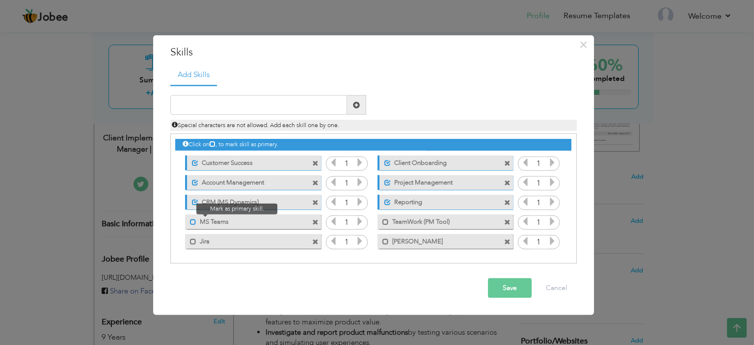
click at [195, 218] on span at bounding box center [193, 221] width 6 height 6
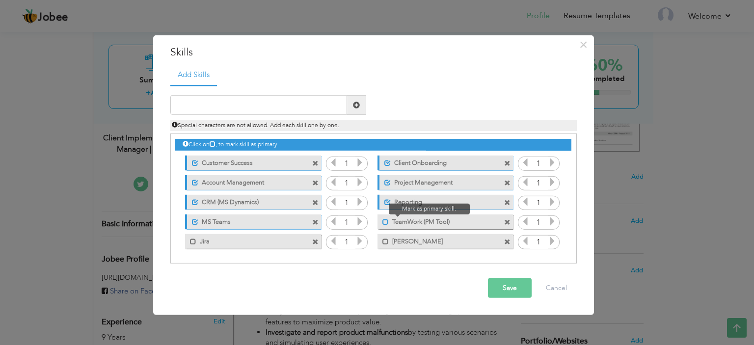
click at [385, 221] on span at bounding box center [385, 221] width 6 height 6
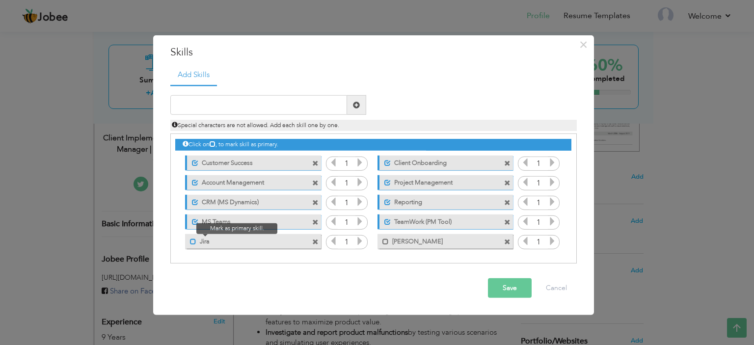
click at [190, 241] on span at bounding box center [193, 241] width 6 height 6
click at [386, 241] on span at bounding box center [385, 241] width 6 height 6
click at [359, 163] on icon at bounding box center [359, 162] width 9 height 9
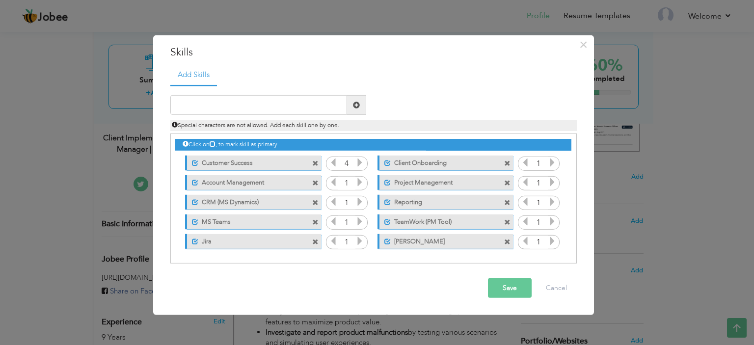
click at [359, 163] on icon at bounding box center [359, 162] width 9 height 9
click at [552, 164] on icon at bounding box center [552, 162] width 9 height 9
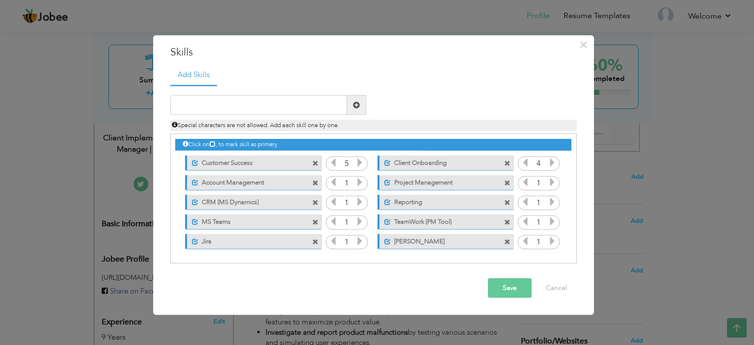
click at [552, 164] on icon at bounding box center [552, 162] width 9 height 9
click at [513, 288] on button "Save" at bounding box center [510, 288] width 44 height 20
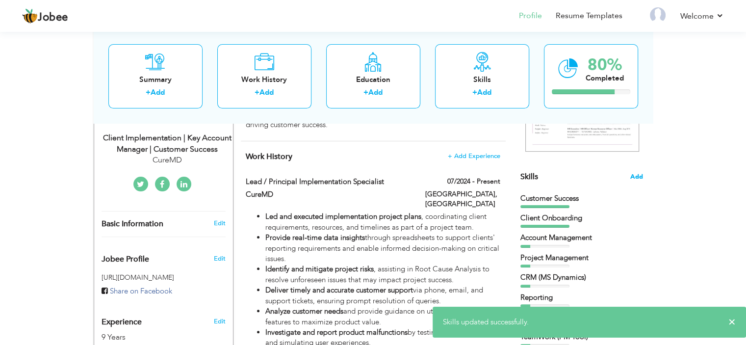
click at [640, 176] on span "Add" at bounding box center [636, 176] width 13 height 9
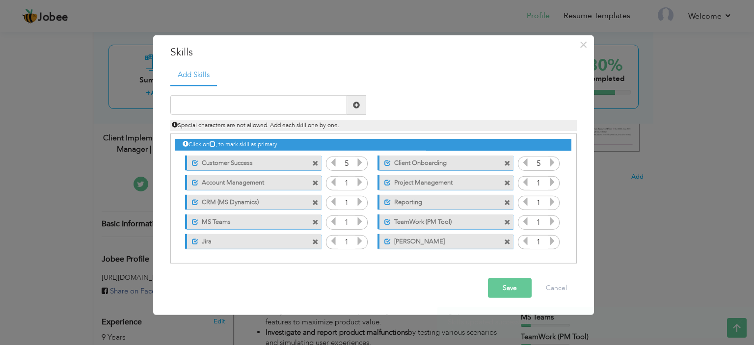
click at [359, 183] on icon at bounding box center [359, 182] width 9 height 9
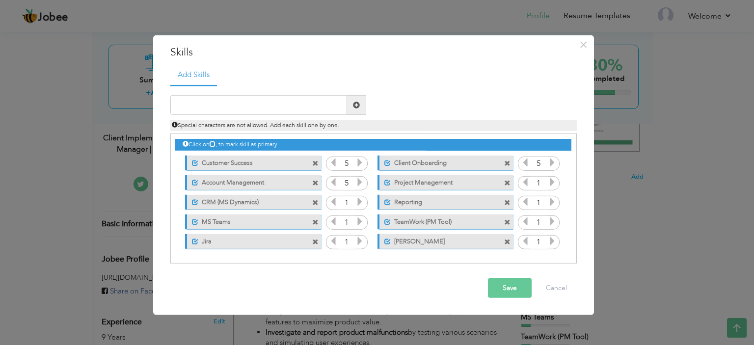
click at [551, 182] on icon at bounding box center [552, 182] width 9 height 9
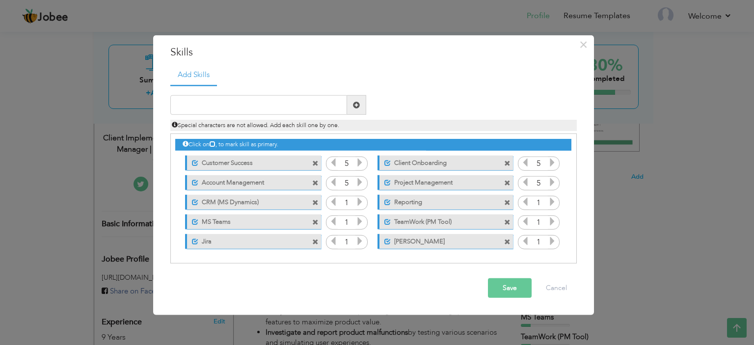
click at [361, 200] on icon at bounding box center [359, 201] width 9 height 9
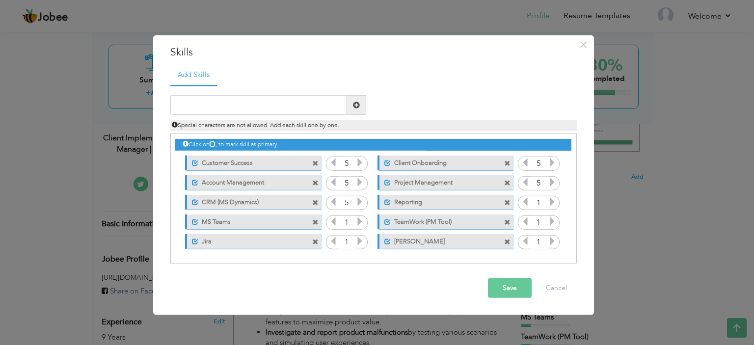
click at [361, 200] on icon at bounding box center [359, 201] width 9 height 9
click at [551, 206] on icon at bounding box center [552, 201] width 9 height 9
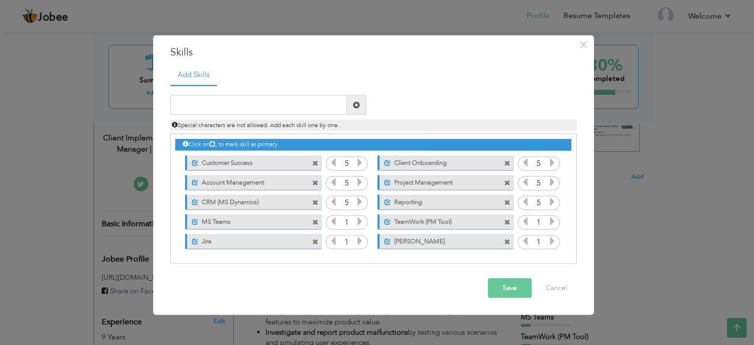
click at [359, 223] on icon at bounding box center [359, 221] width 9 height 9
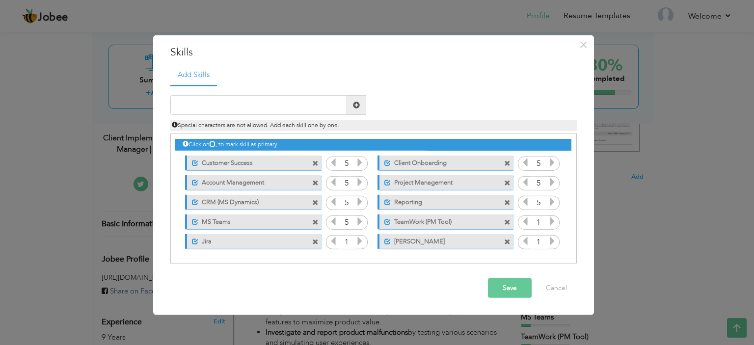
click at [553, 219] on icon at bounding box center [552, 221] width 9 height 9
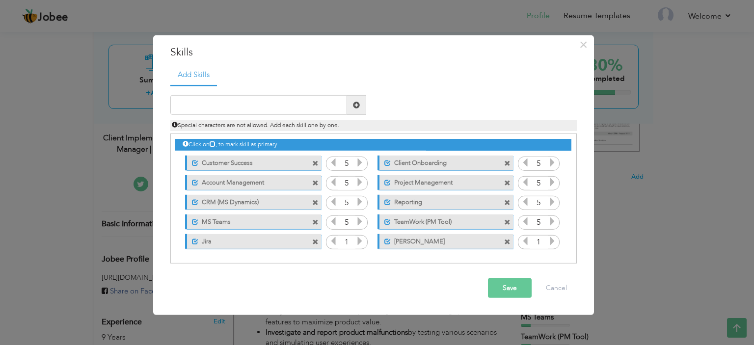
click at [360, 239] on icon at bounding box center [359, 240] width 9 height 9
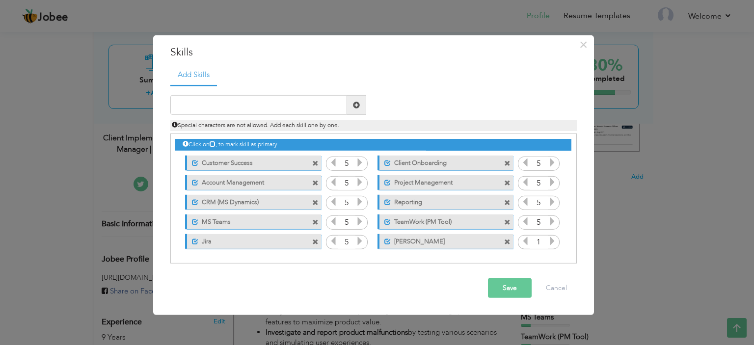
click at [546, 241] on input "1" at bounding box center [538, 242] width 18 height 14
click at [550, 241] on icon at bounding box center [552, 240] width 9 height 9
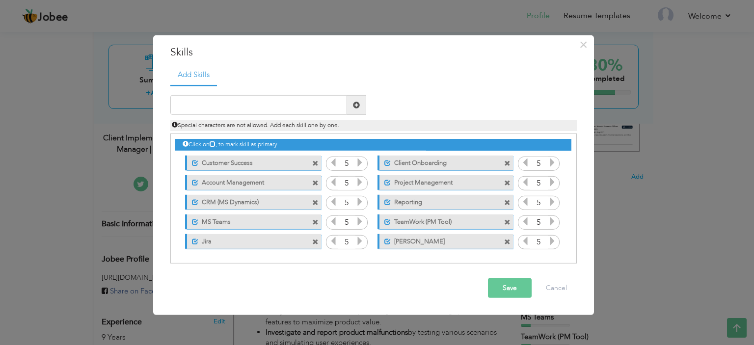
click at [550, 241] on icon at bounding box center [552, 240] width 9 height 9
click at [504, 284] on button "Save" at bounding box center [510, 288] width 44 height 20
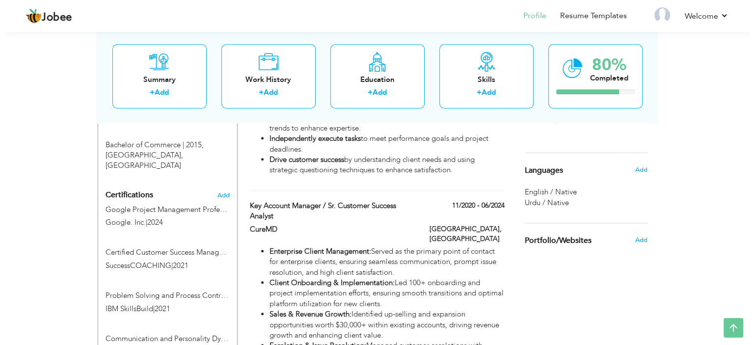
scroll to position [508, 0]
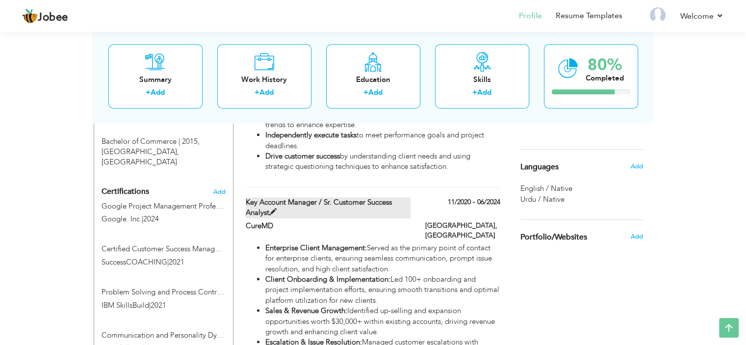
click at [272, 209] on span at bounding box center [272, 212] width 7 height 7
type input "Key Account Manager / Sr. Customer Success Analyst"
type input "CureMD"
type input "11/2020"
type input "06/2024"
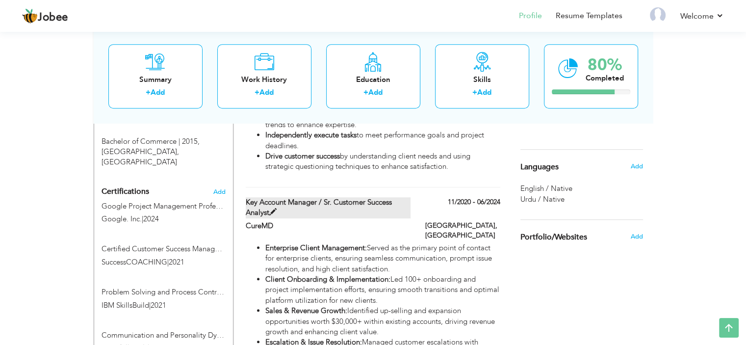
type input "[GEOGRAPHIC_DATA]"
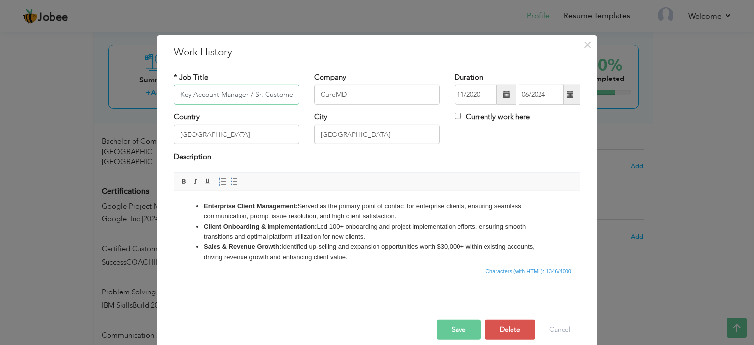
scroll to position [0, 49]
click at [210, 96] on input "Key Account Manager / Sr. Customer Success Analyst" at bounding box center [237, 95] width 126 height 20
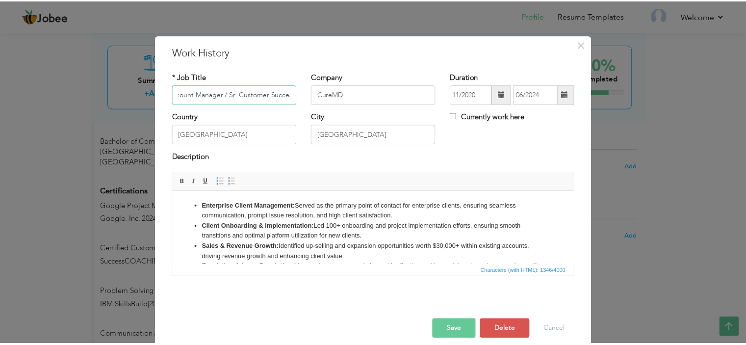
scroll to position [0, 0]
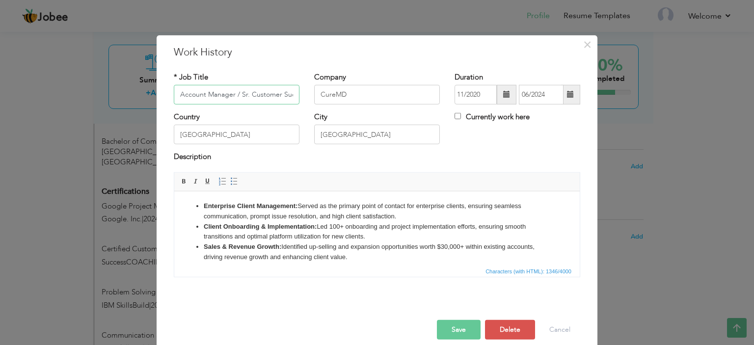
type input "Account Manager / Sr. Customer Success Analyst"
click at [454, 326] on button "Save" at bounding box center [459, 330] width 44 height 20
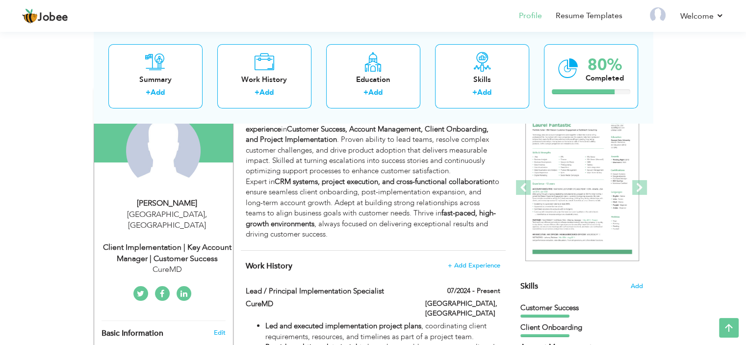
scroll to position [88, 0]
